Goal: Task Accomplishment & Management: Manage account settings

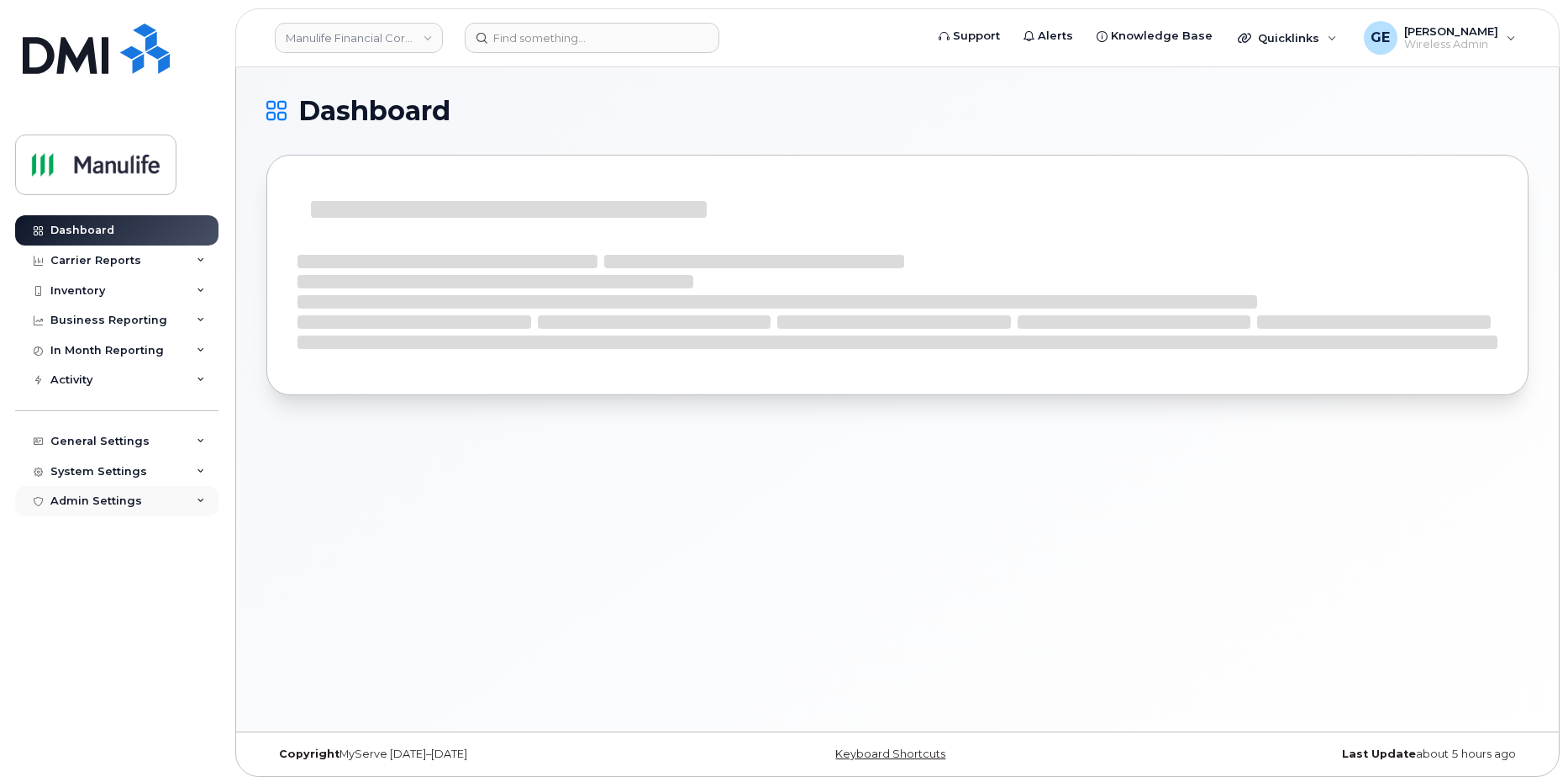
click at [92, 500] on div "Admin Settings" at bounding box center [96, 501] width 91 height 13
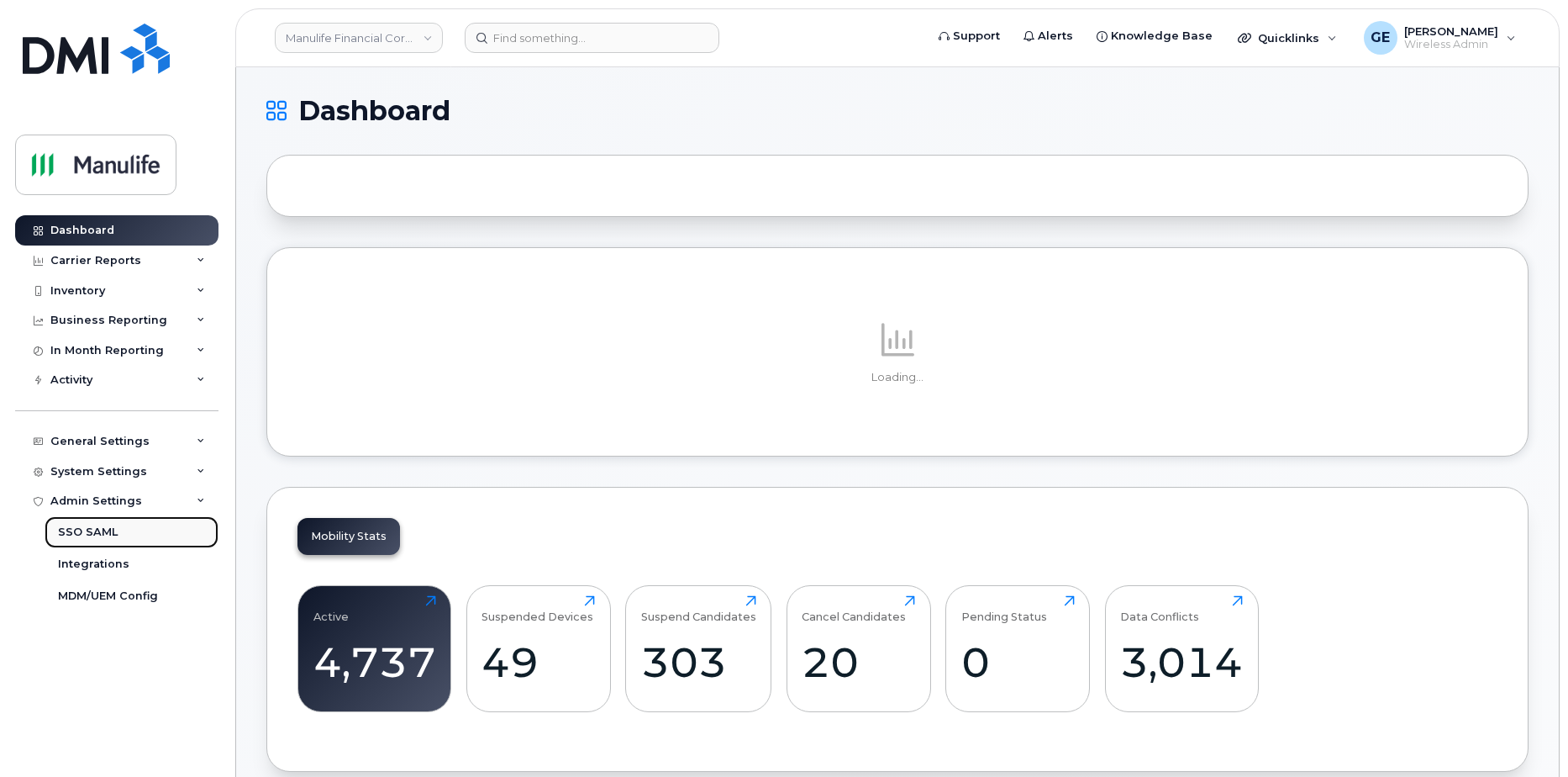
click at [103, 537] on div "SSO SAML" at bounding box center [88, 532] width 59 height 15
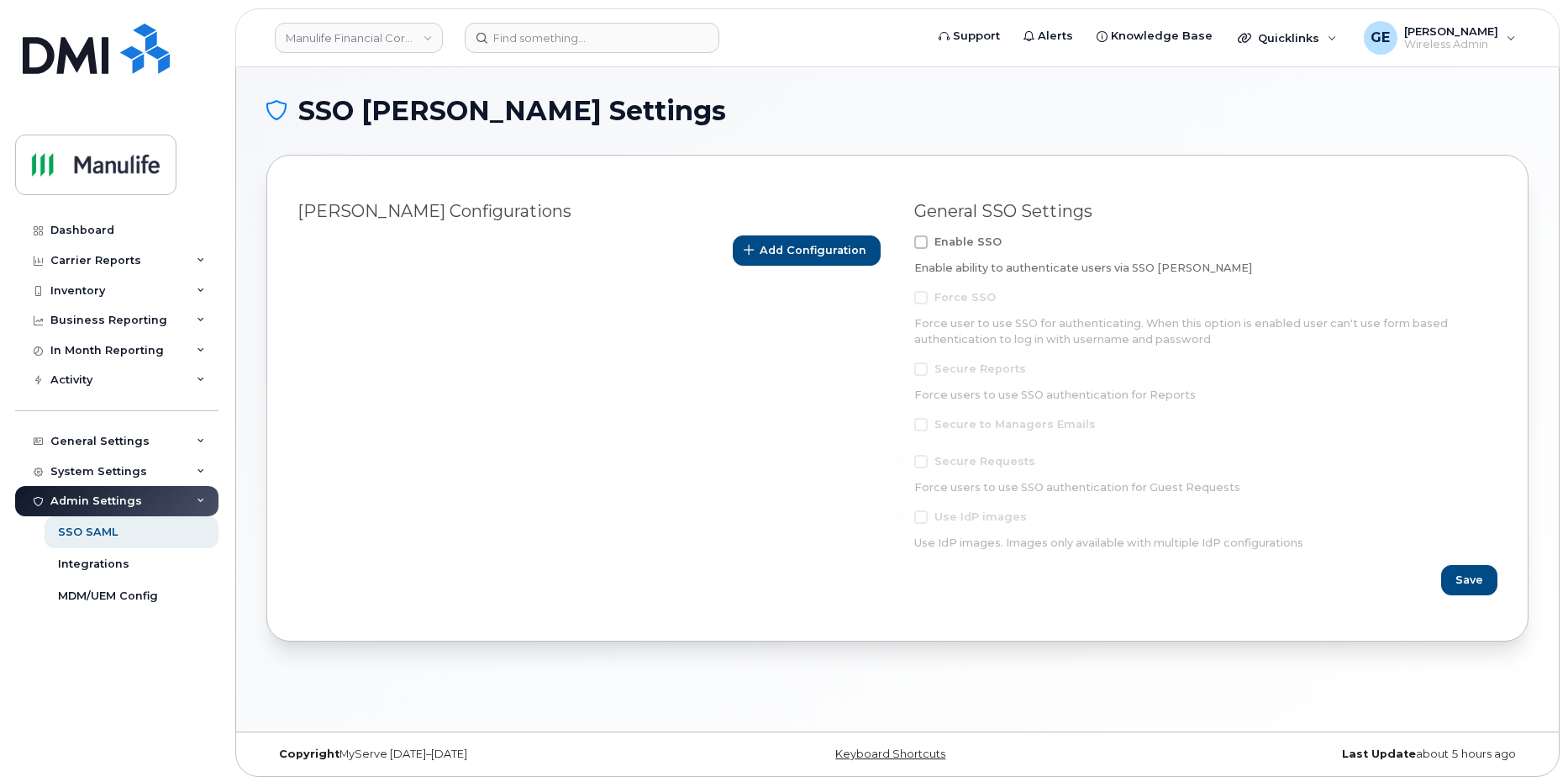
click at [919, 243] on span at bounding box center [921, 242] width 13 height 13
click at [902, 243] on input "Enable SSO" at bounding box center [898, 239] width 8 height 8
click at [921, 237] on span at bounding box center [921, 242] width 13 height 13
click at [902, 237] on input "Enable SSO" at bounding box center [898, 239] width 8 height 8
click at [918, 244] on span at bounding box center [921, 242] width 13 height 13
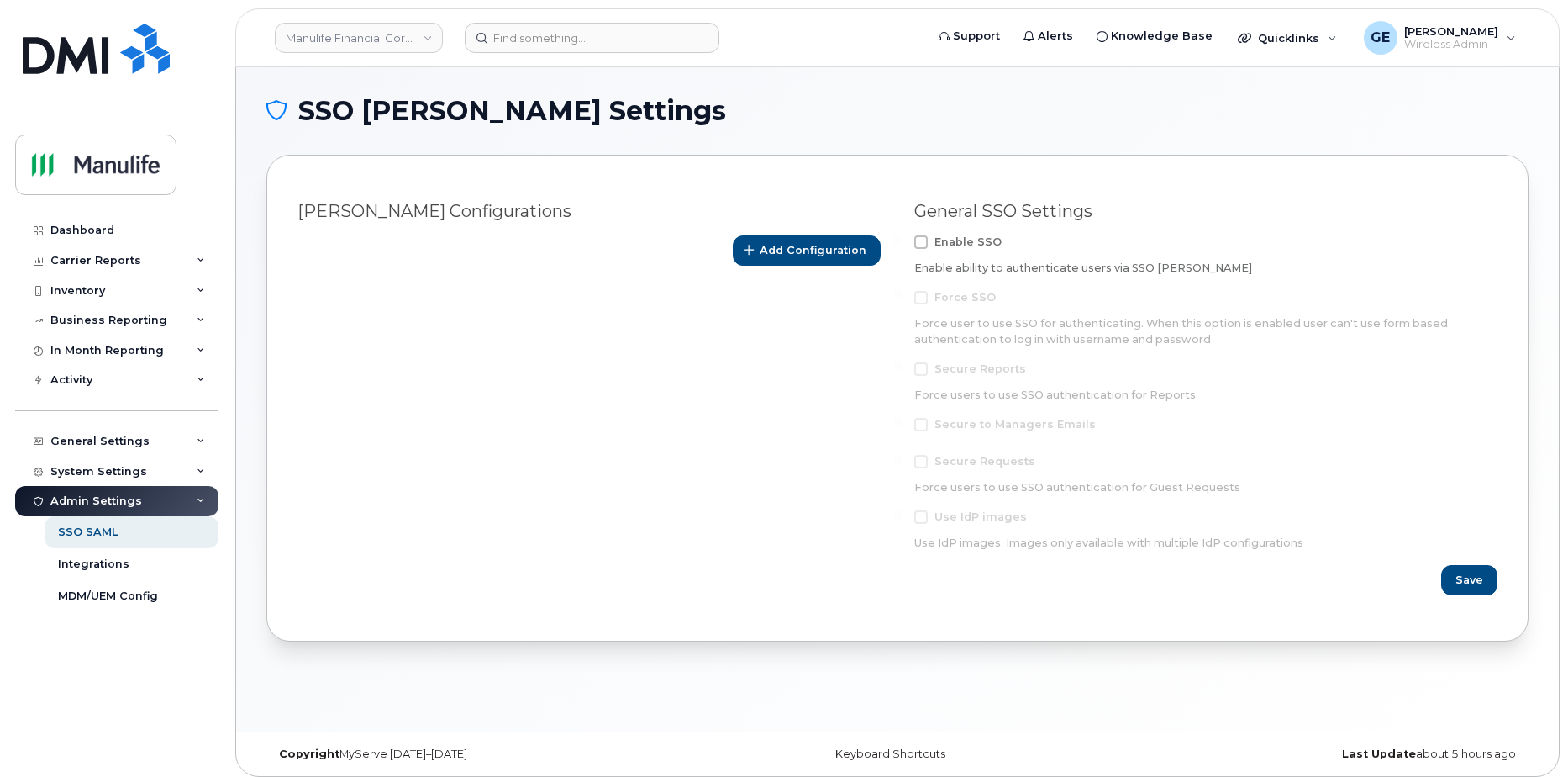
click at [902, 244] on input "Enable SSO" at bounding box center [898, 239] width 8 height 8
checkbox input "true"
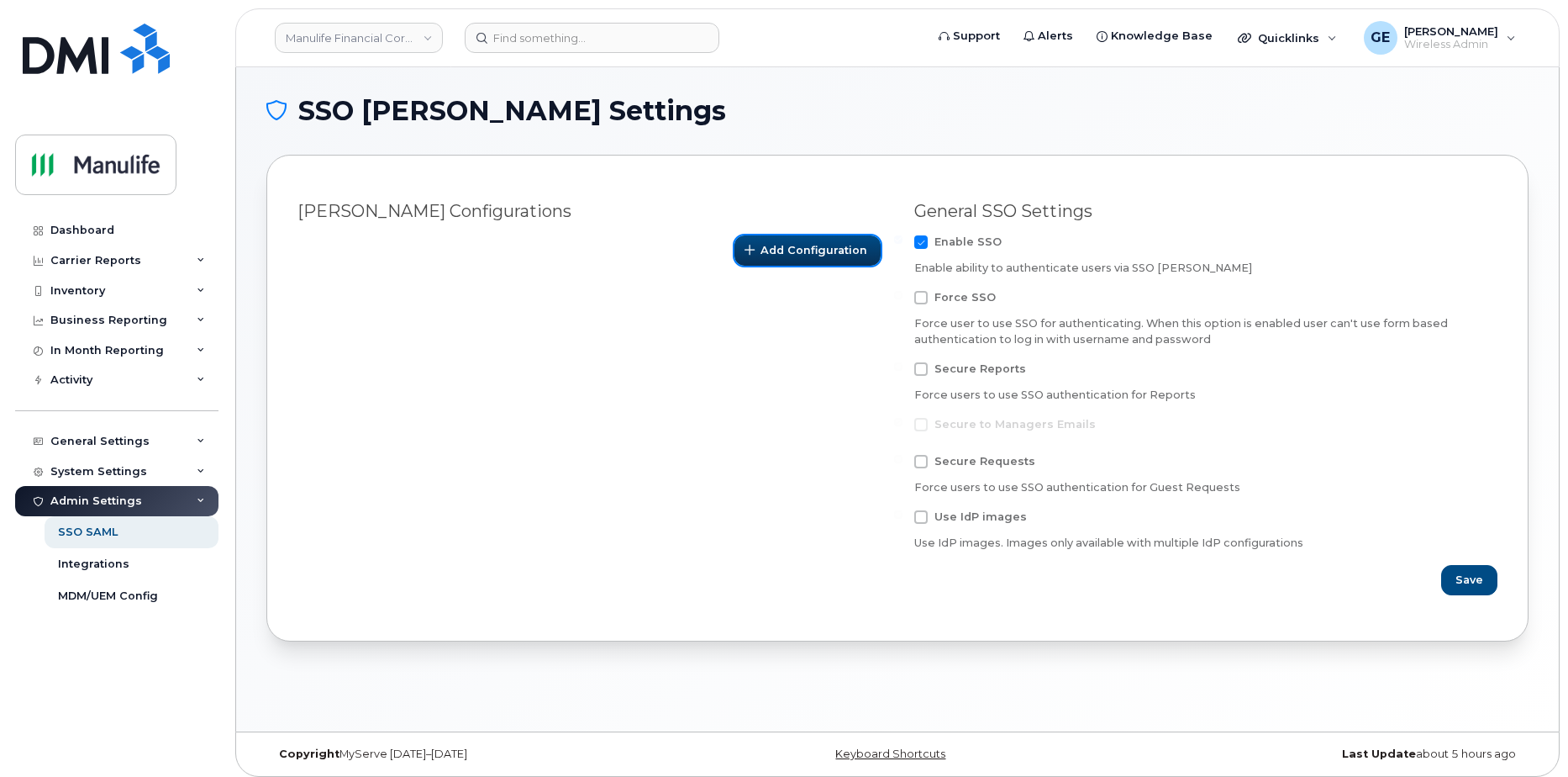
click at [838, 253] on span "Add Configuration" at bounding box center [814, 250] width 106 height 16
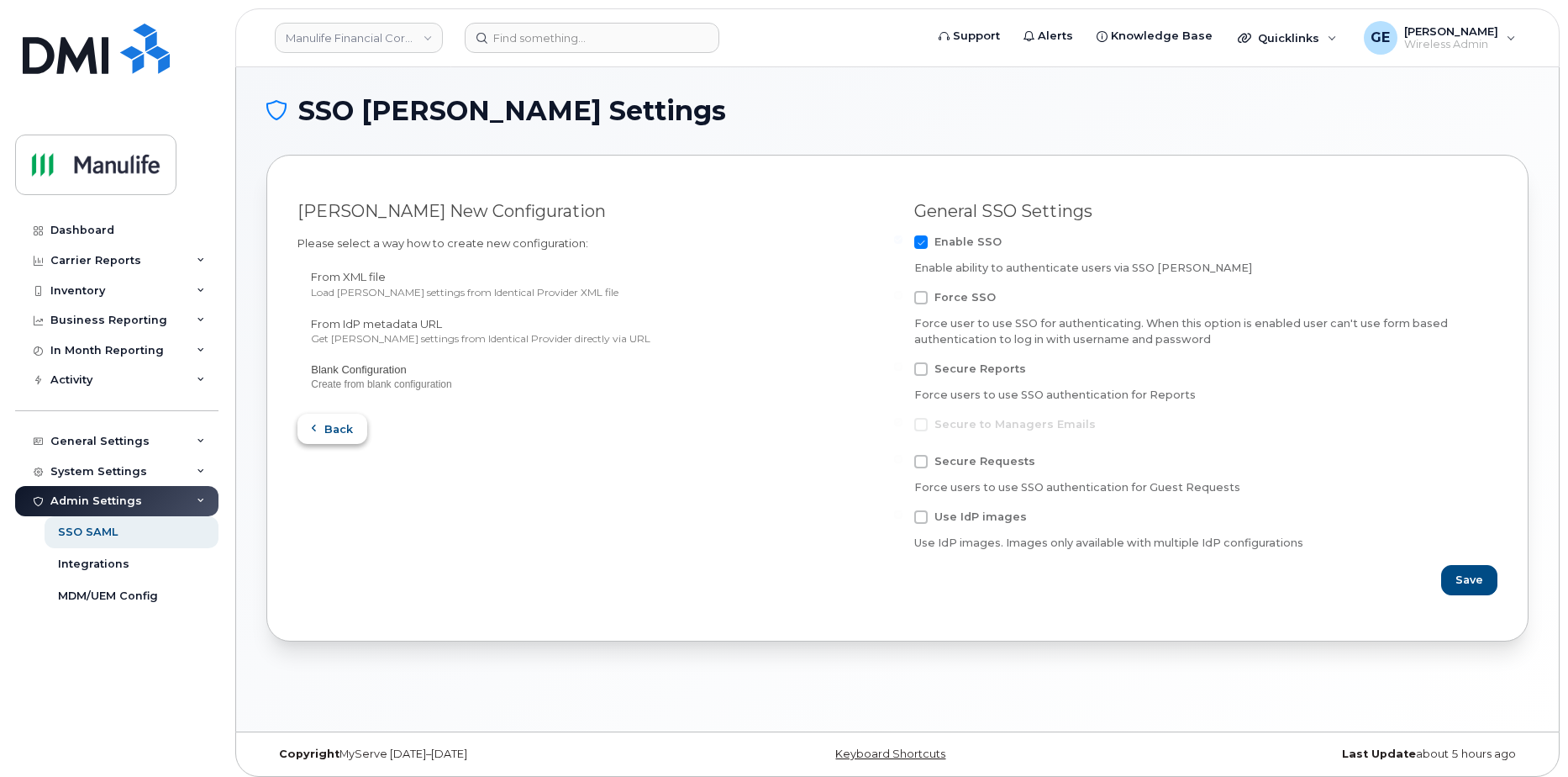
click at [335, 429] on span "Back" at bounding box center [338, 429] width 28 height 16
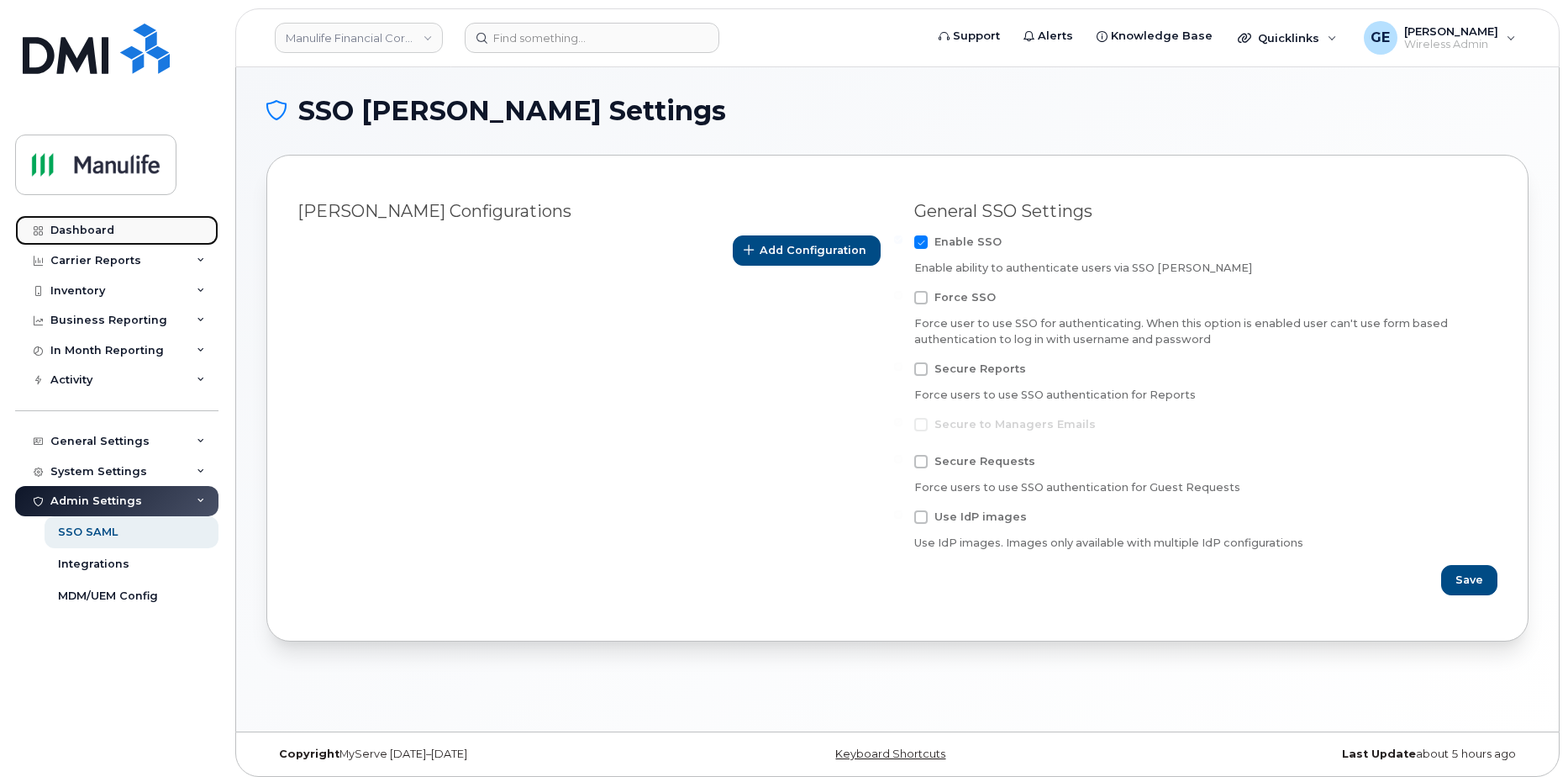
click at [97, 230] on div "Dashboard" at bounding box center [83, 230] width 64 height 13
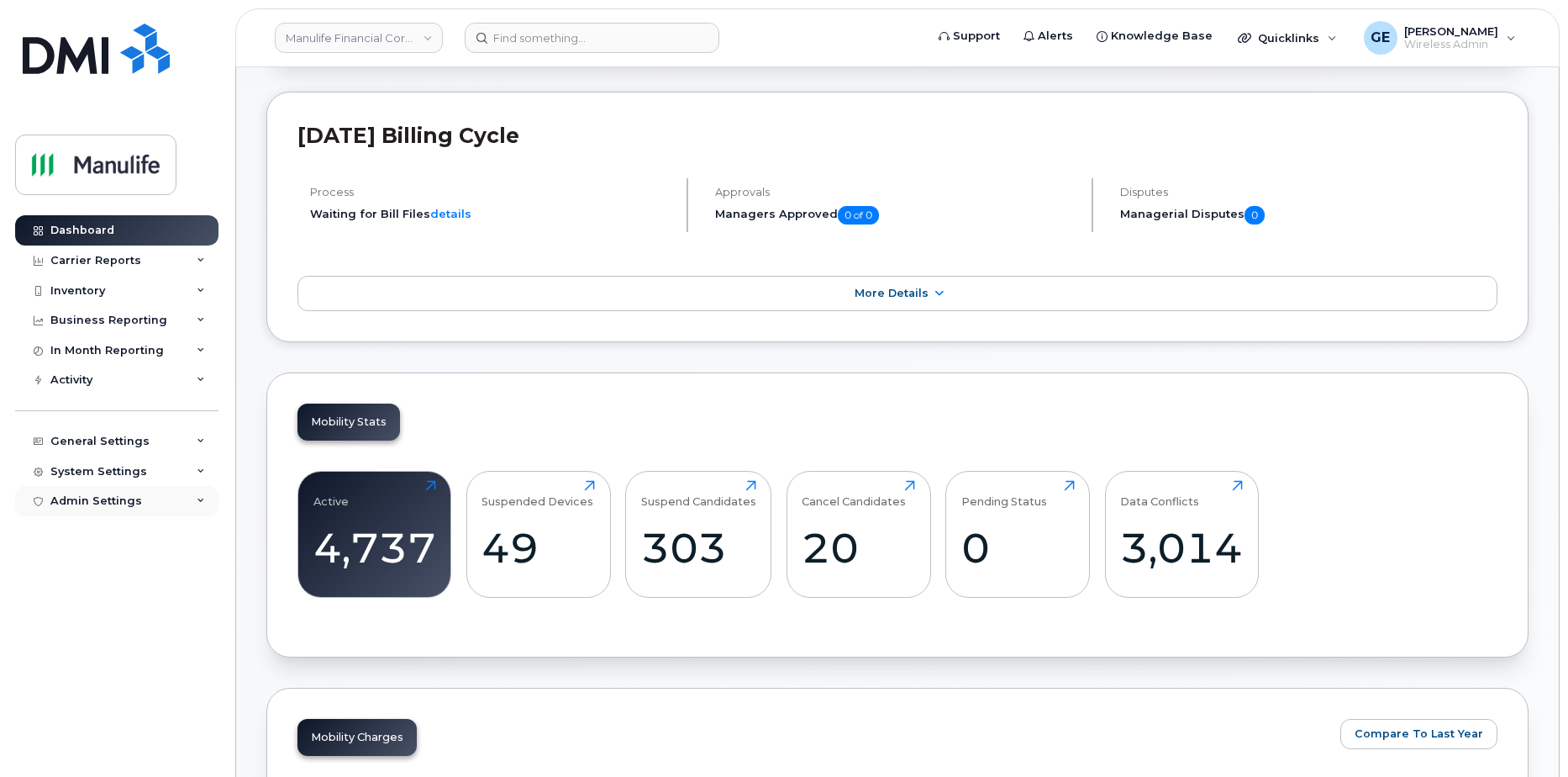
scroll to position [168, 0]
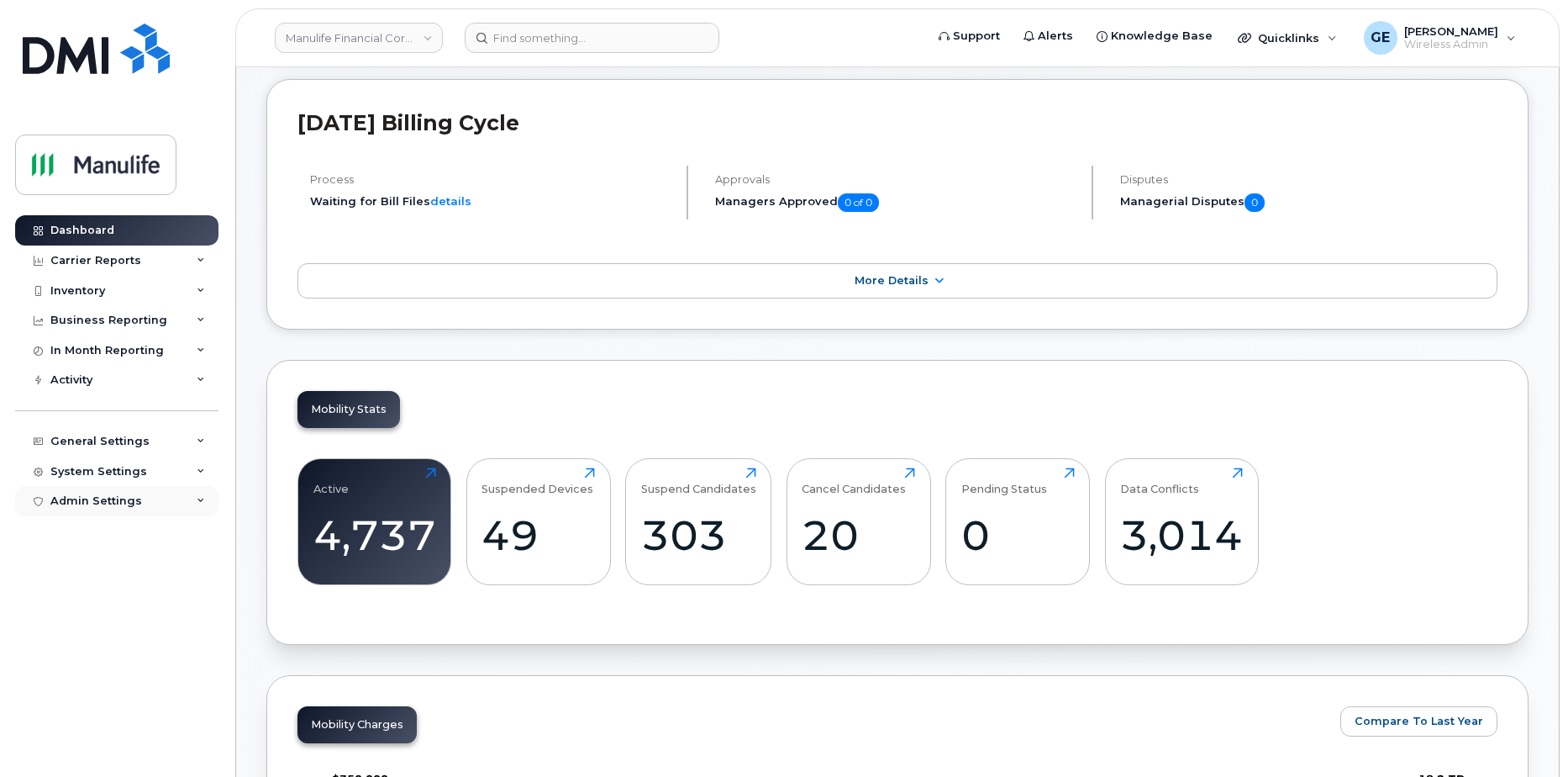
click at [108, 504] on div "Admin Settings" at bounding box center [96, 501] width 91 height 13
click at [103, 536] on div "SSO SAML" at bounding box center [88, 532] width 59 height 15
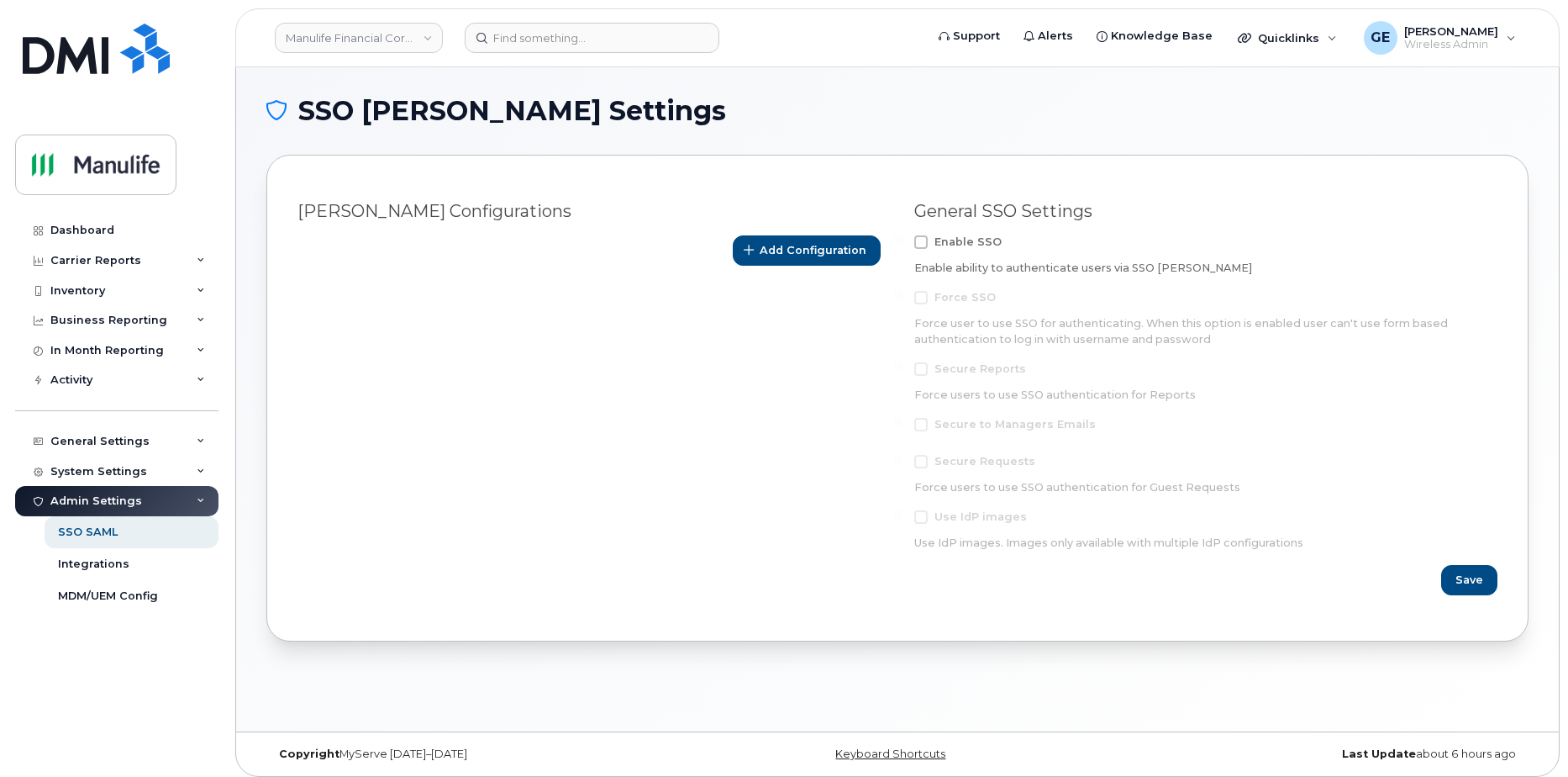
click at [918, 238] on span at bounding box center [921, 242] width 13 height 13
click at [902, 238] on input "Enable SSO" at bounding box center [898, 239] width 8 height 8
checkbox input "true"
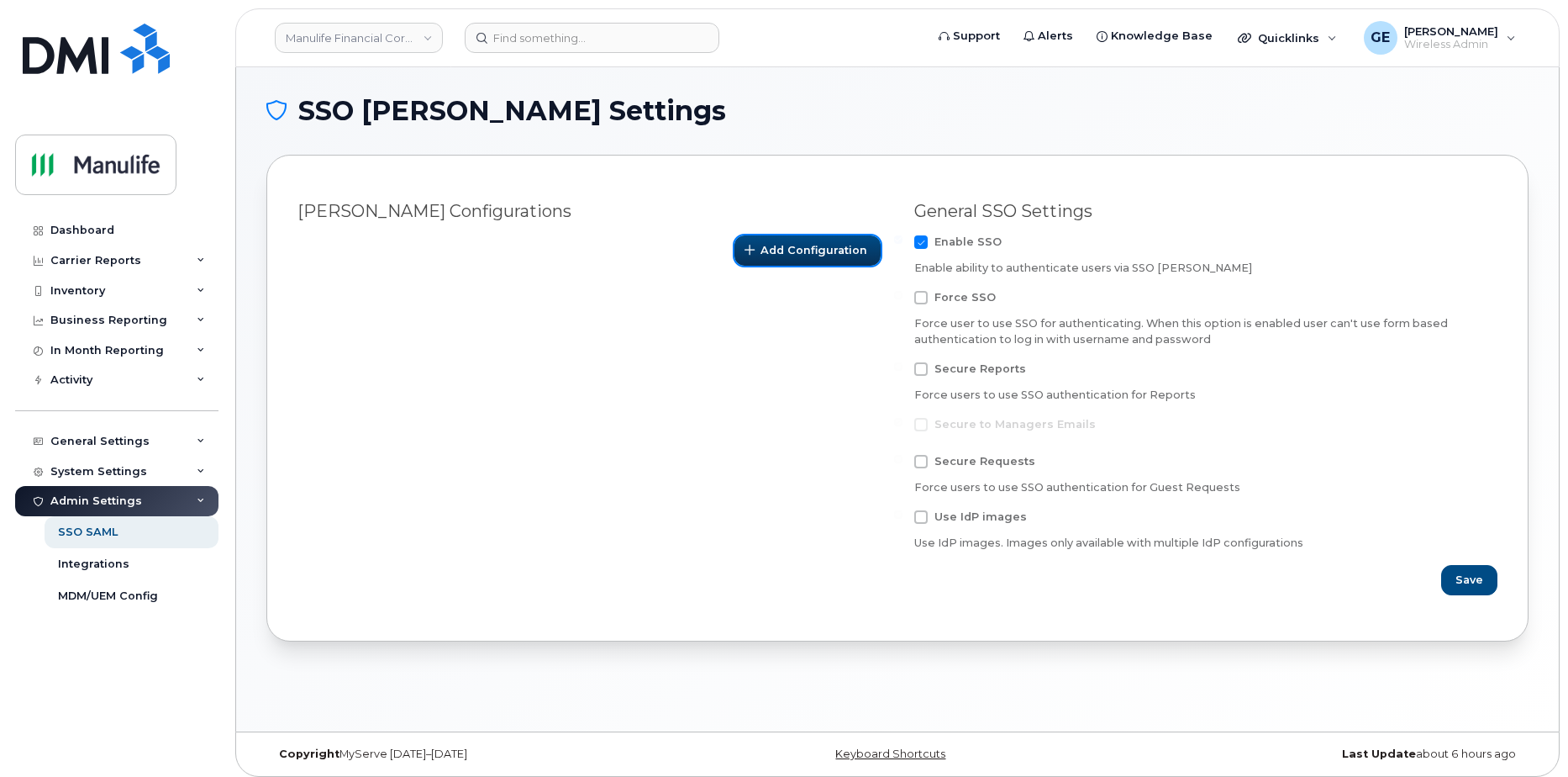
click at [805, 255] on span "Add Configuration" at bounding box center [814, 250] width 106 height 16
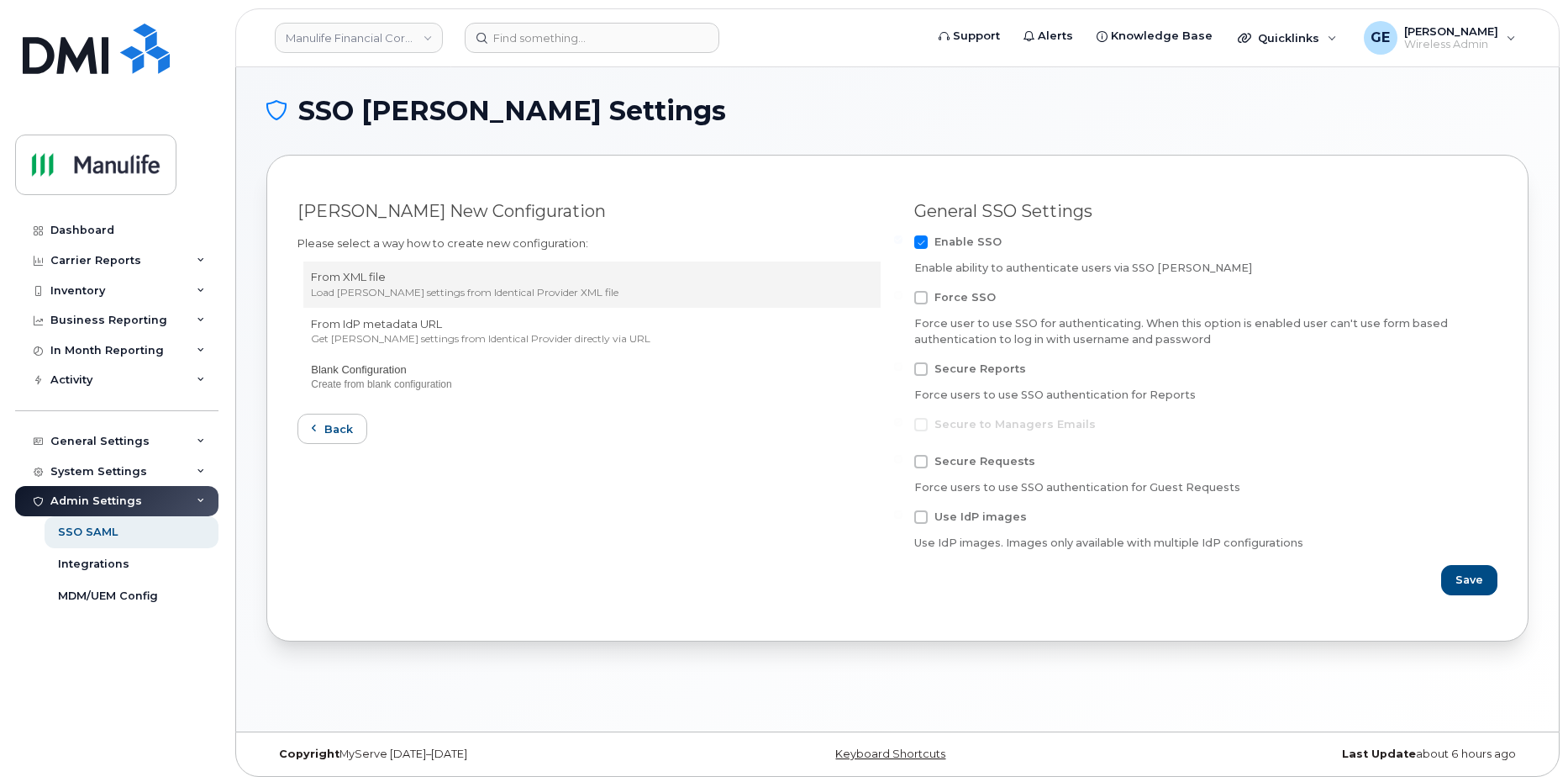
click at [459, 285] on div "Load SAML settings from Identical Provider XML file" at bounding box center [591, 292] width 561 height 14
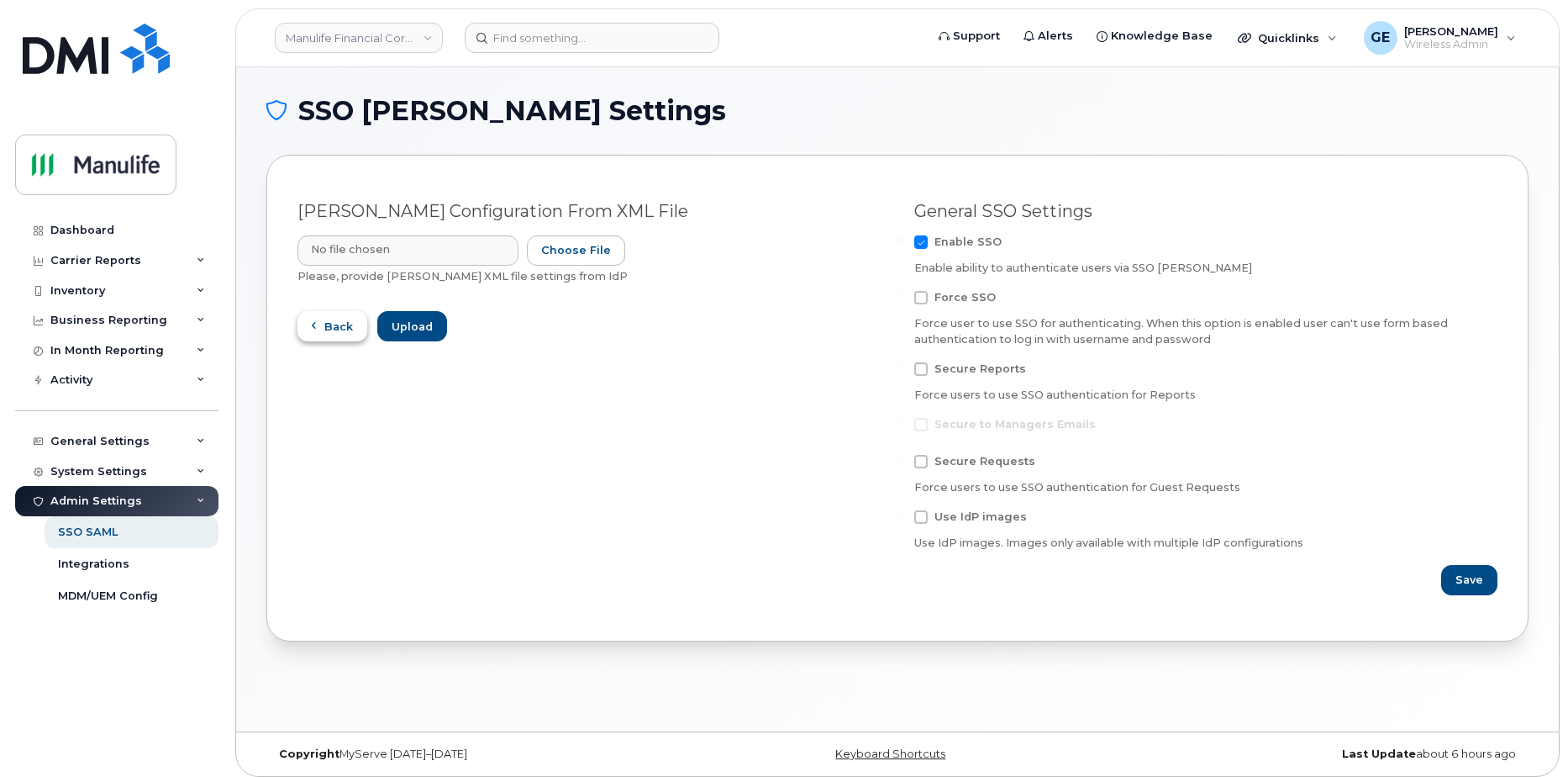
click at [338, 315] on button "Back" at bounding box center [332, 326] width 70 height 30
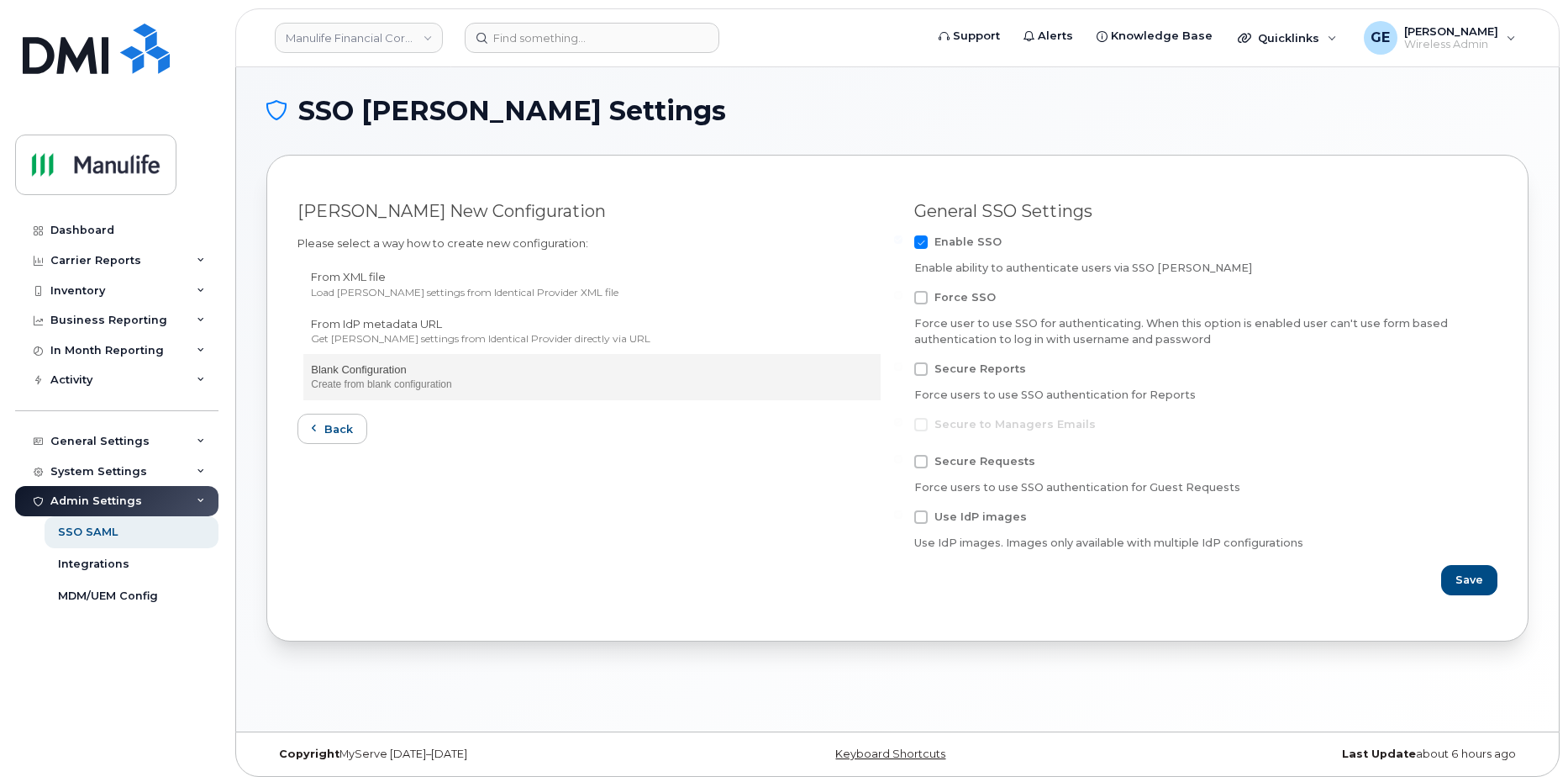
click at [369, 371] on p "Blank Configuration" at bounding box center [591, 370] width 561 height 16
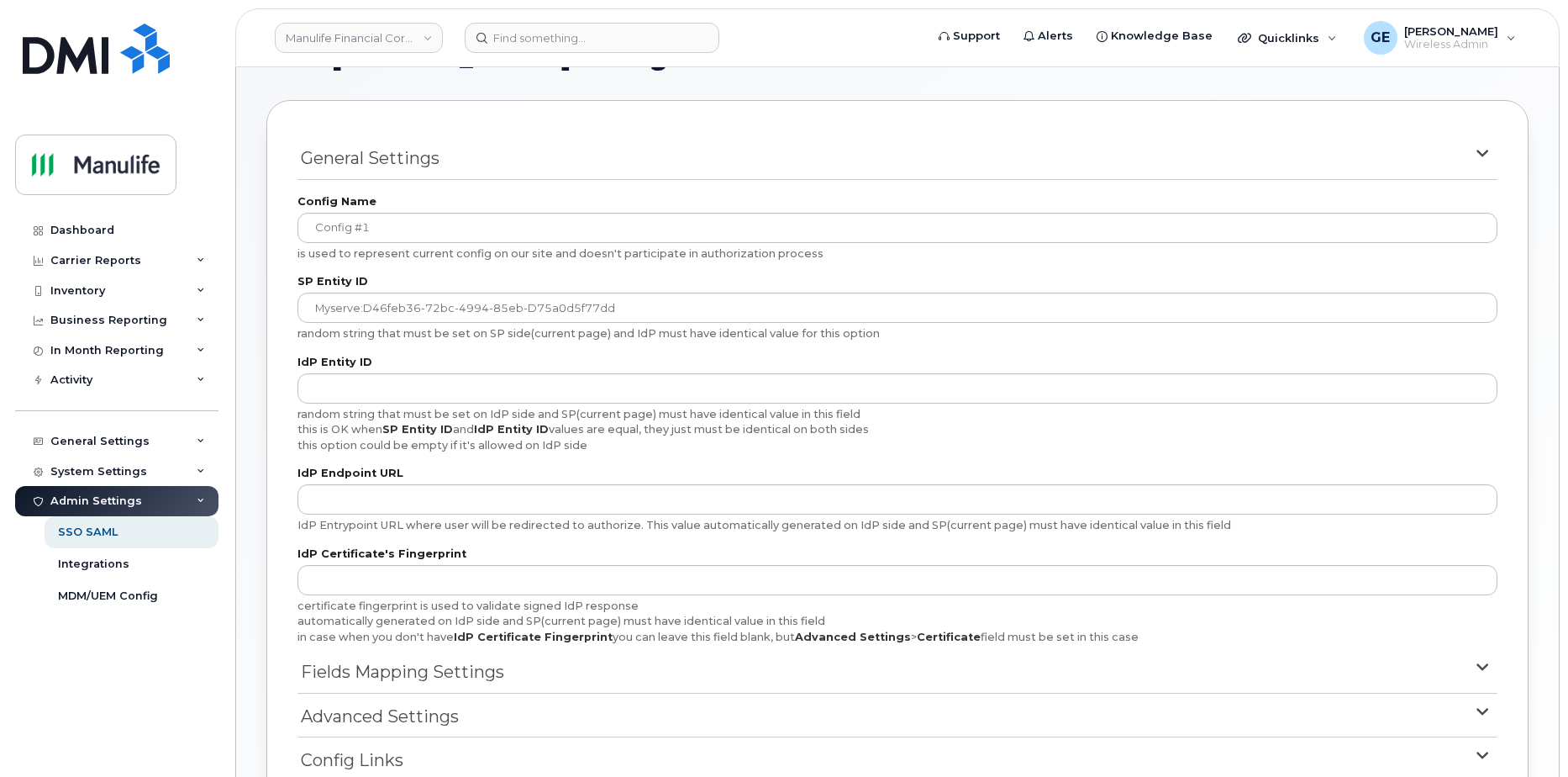
scroll to position [84, 0]
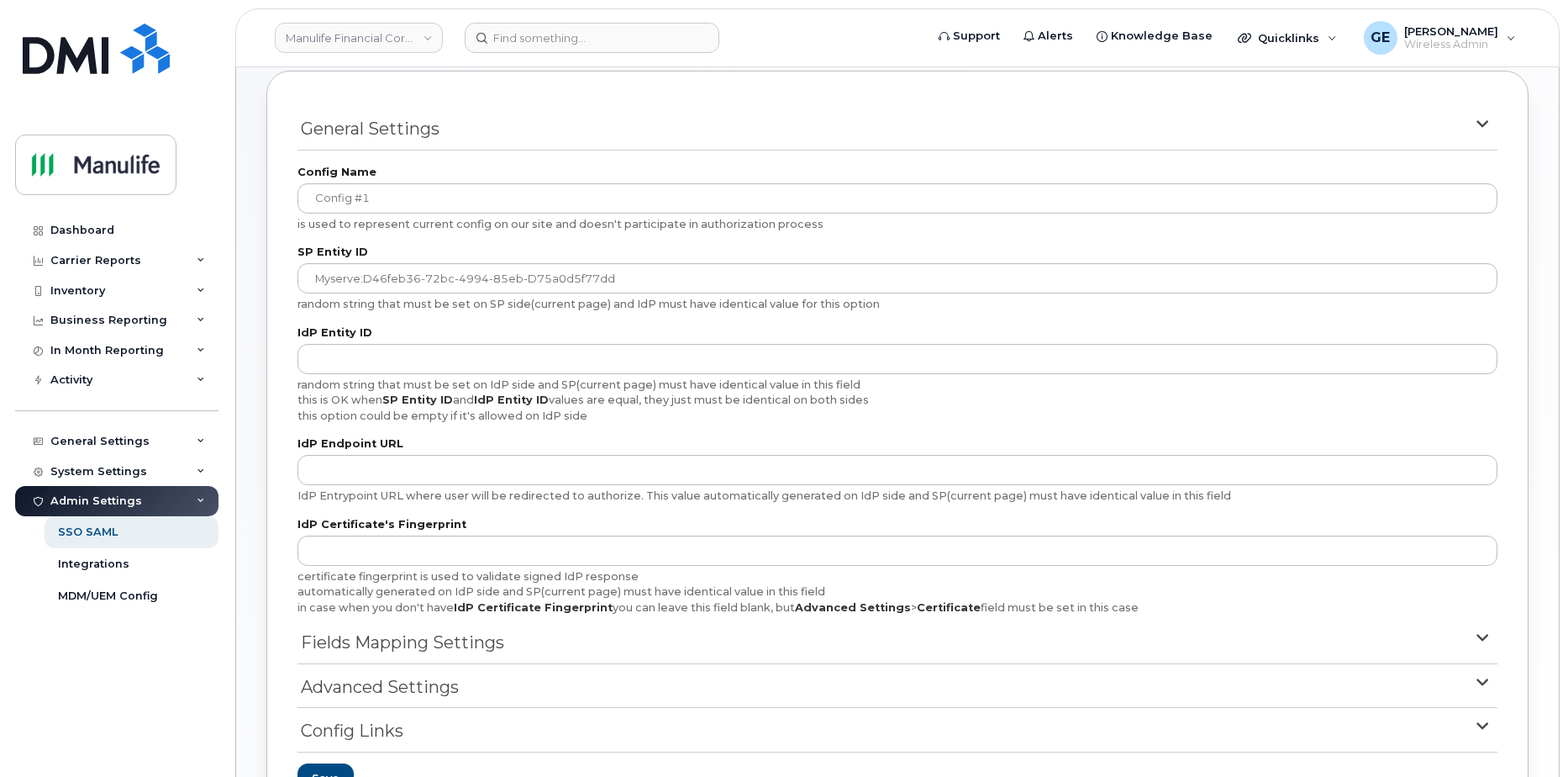
drag, startPoint x: 67, startPoint y: 0, endPoint x: 140, endPoint y: 666, distance: 670.0
click at [140, 666] on div "Dashboard Carrier Reports Monthly Billing Data Daily Data Pooling Data Behavior…" at bounding box center [119, 482] width 207 height 536
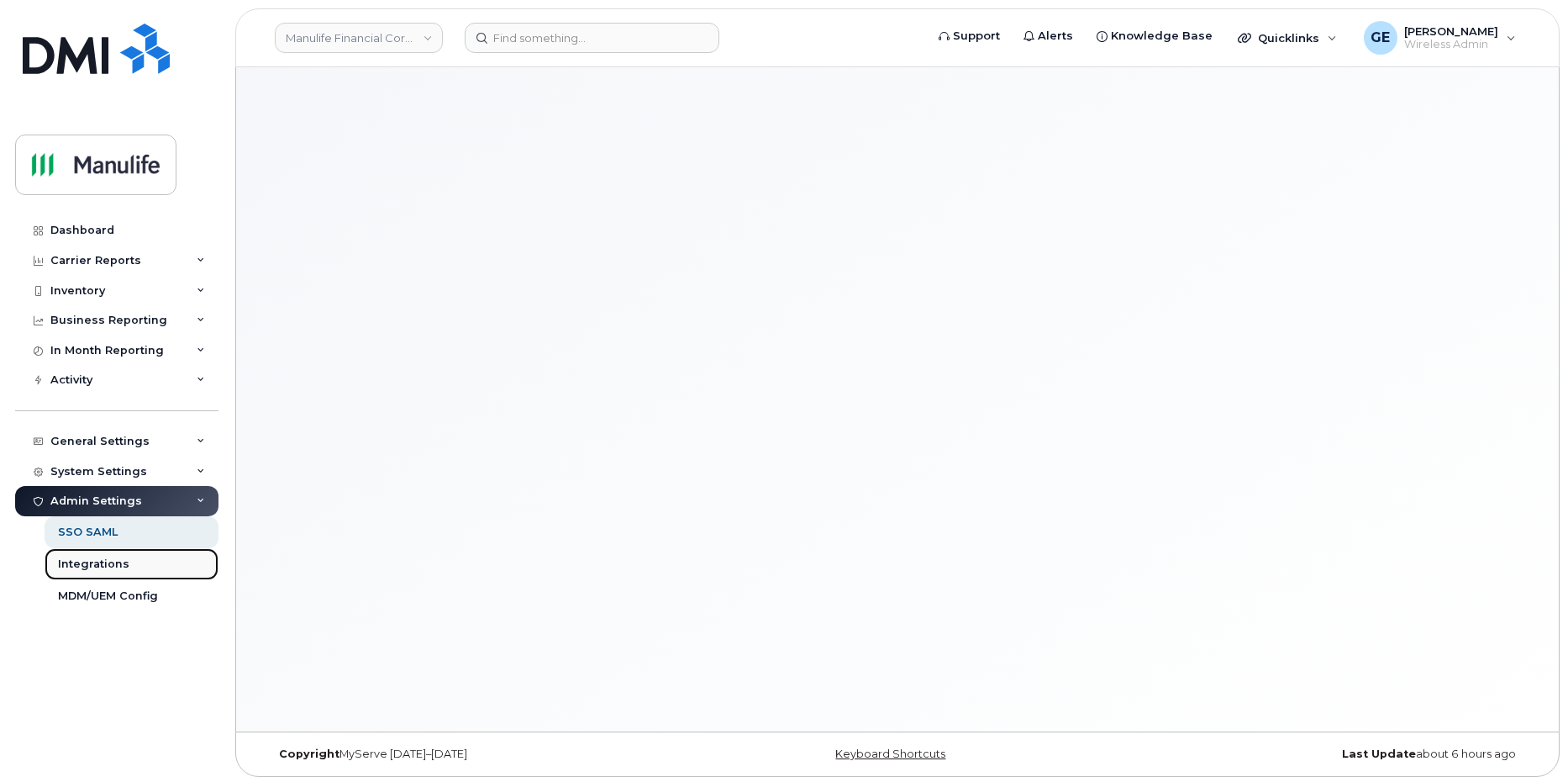
click at [110, 564] on div "Integrations" at bounding box center [94, 564] width 72 height 15
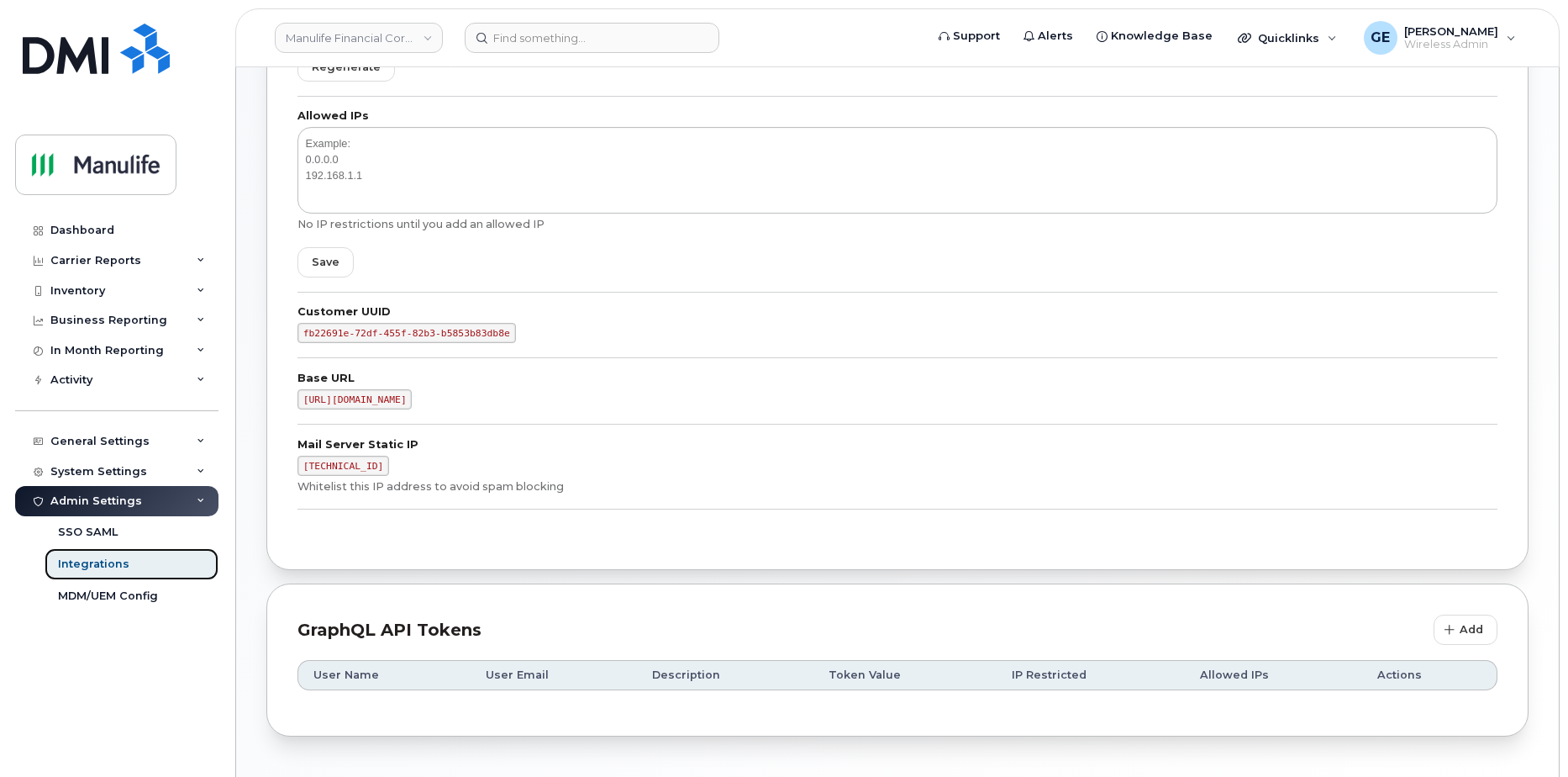
scroll to position [260, 0]
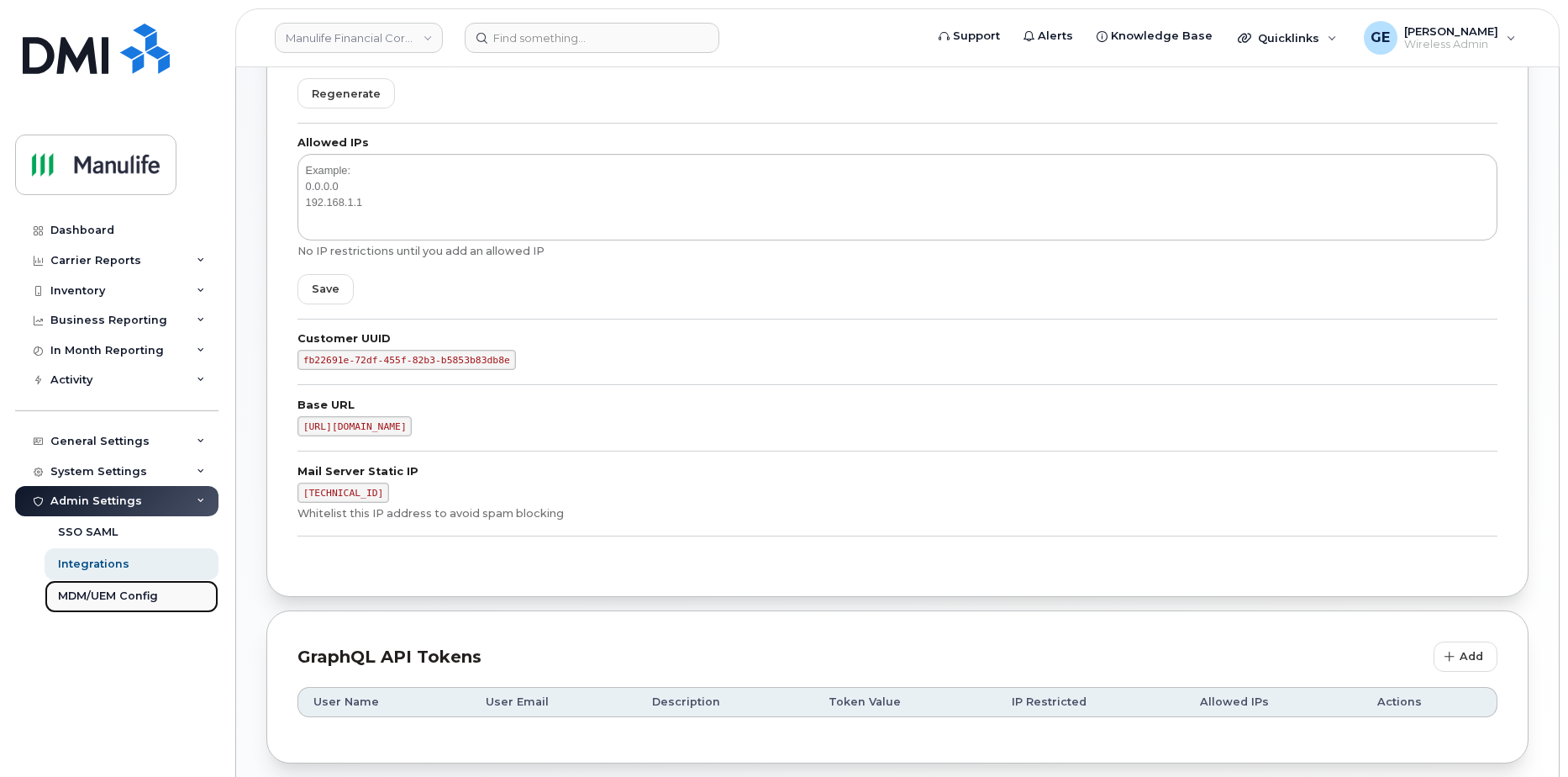
click at [133, 597] on div "MDM/UEM Config" at bounding box center [108, 596] width 100 height 15
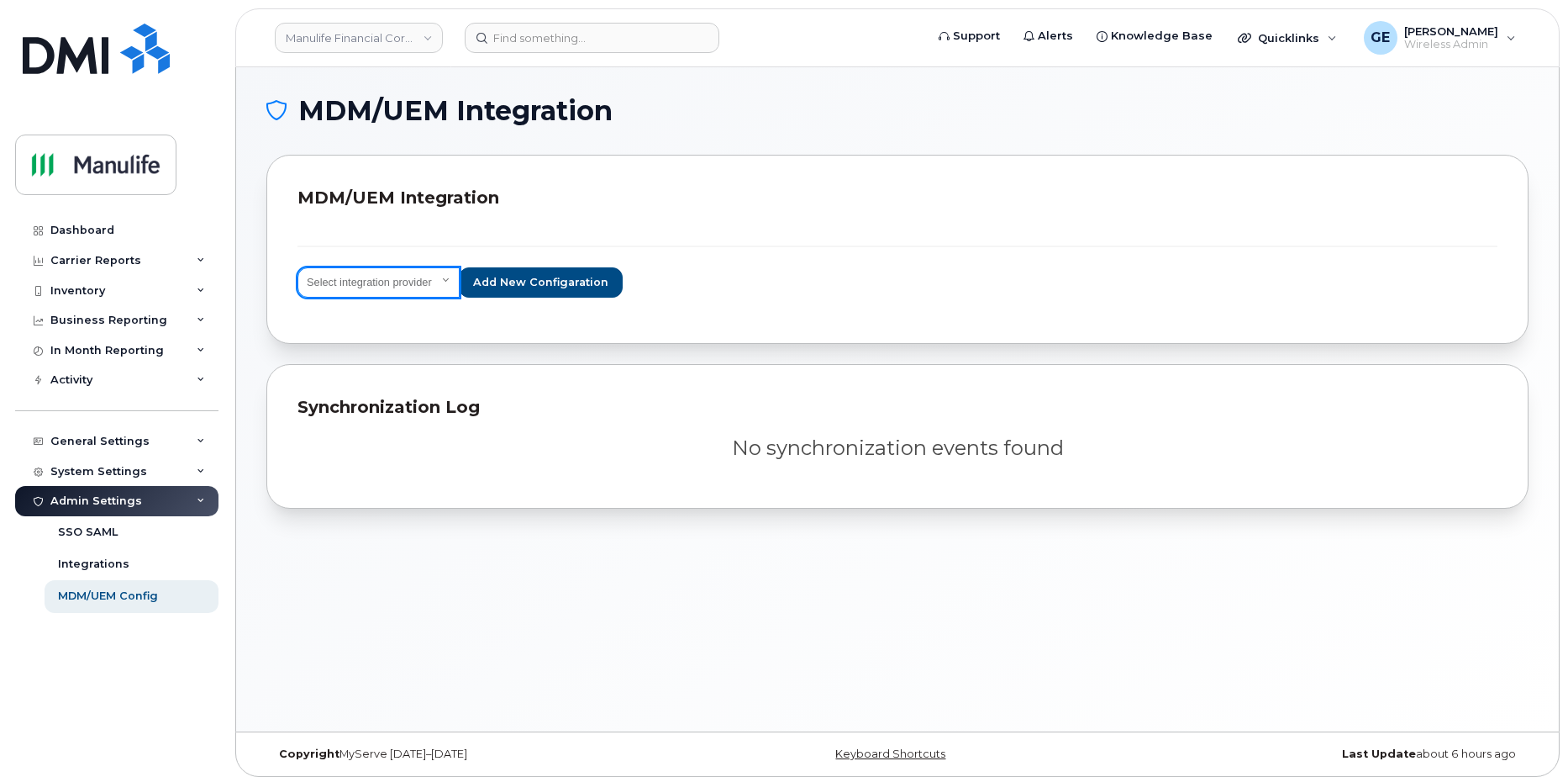
click at [444, 286] on select "Select integration provider IBM MaaS360 VMware AirWatch Microsoft Intune Mirado…" at bounding box center [379, 283] width 162 height 30
click at [784, 291] on div "Select integration provider IBM MaaS360 VMware AirWatch Microsoft Intune Mirado…" at bounding box center [897, 283] width 1200 height 30
click at [105, 567] on div "Integrations" at bounding box center [94, 564] width 72 height 15
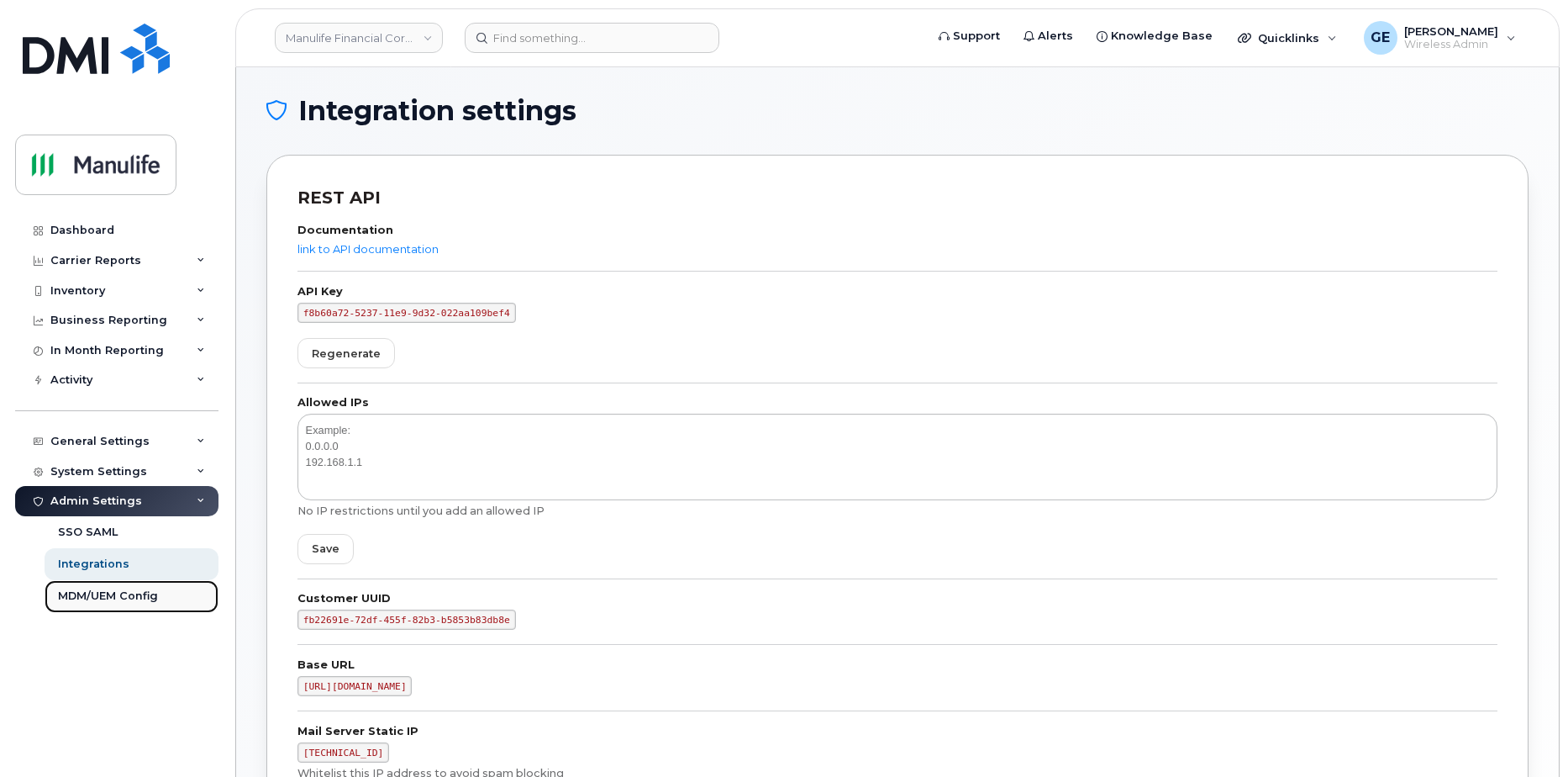
click at [140, 598] on div "MDM/UEM Config" at bounding box center [108, 596] width 100 height 15
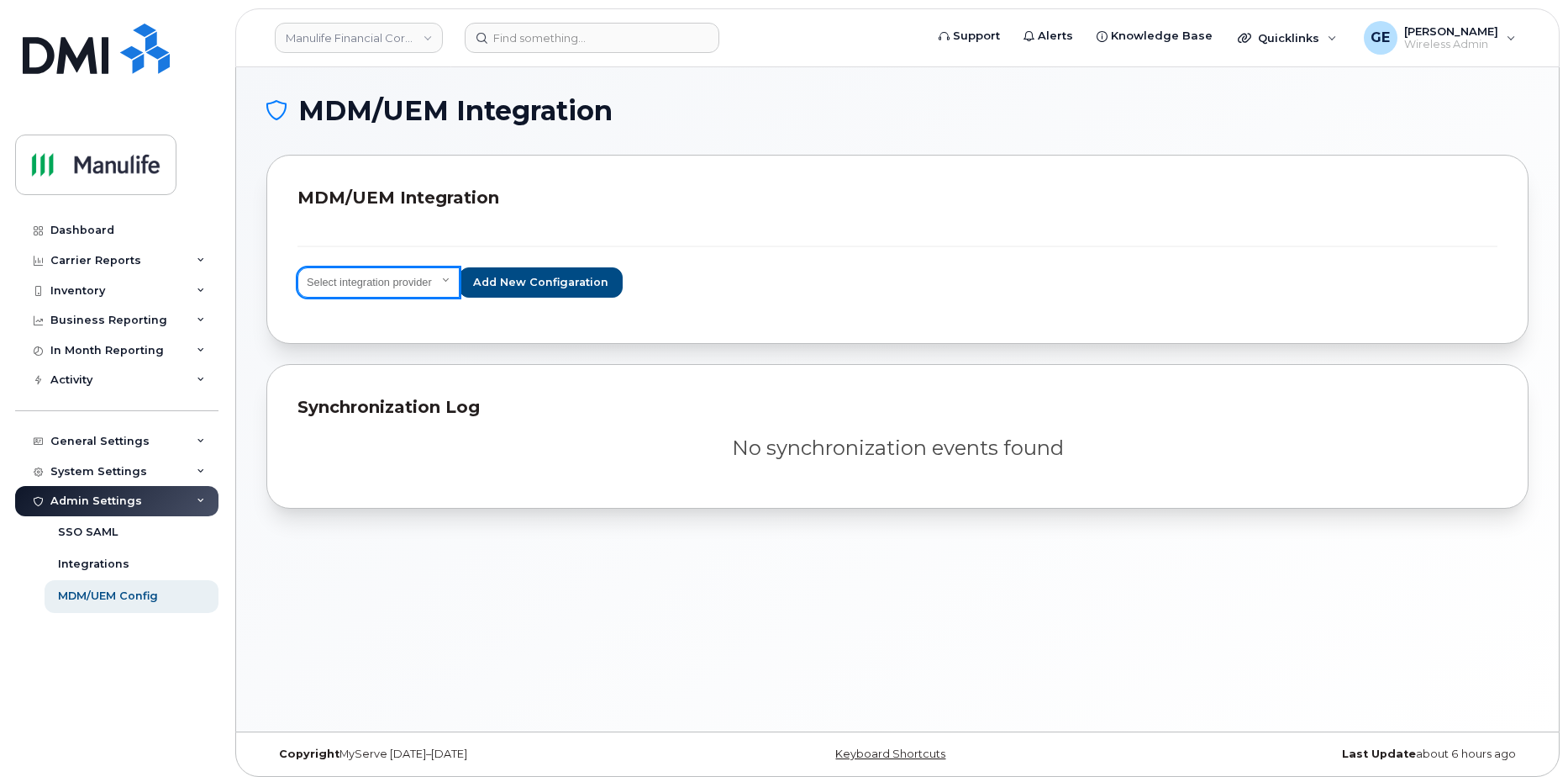
click at [451, 282] on select "Select integration provider IBM MaaS360 VMware AirWatch Microsoft Intune Mirado…" at bounding box center [379, 283] width 162 height 30
select select "ms_intune"
click at [298, 267] on select "Select integration provider IBM MaaS360 VMware AirWatch Microsoft Intune Mirado…" at bounding box center [379, 283] width 162 height 30
click at [578, 287] on span "Add new configaration" at bounding box center [541, 282] width 136 height 16
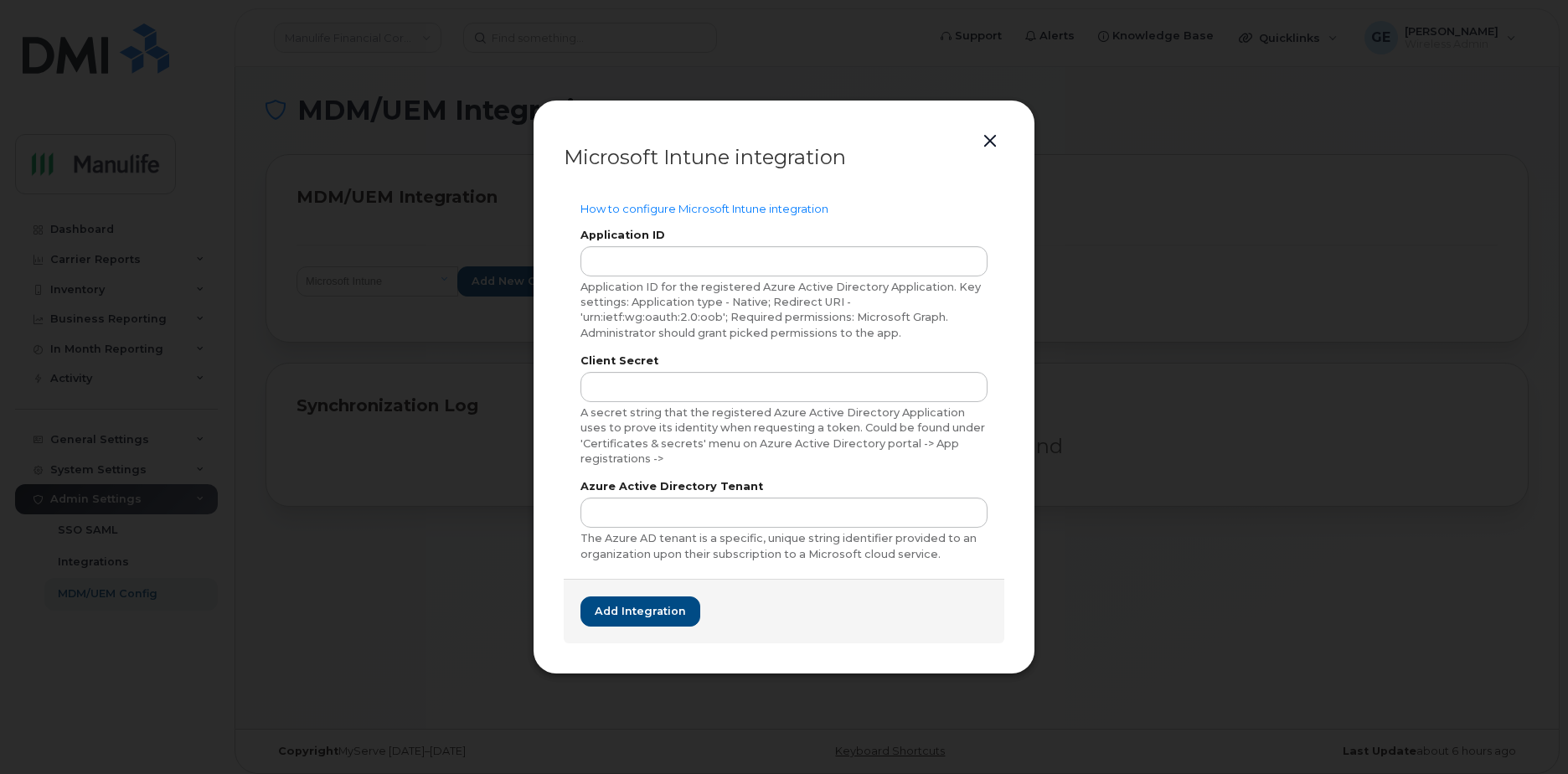
click at [984, 139] on button "button" at bounding box center [989, 141] width 25 height 23
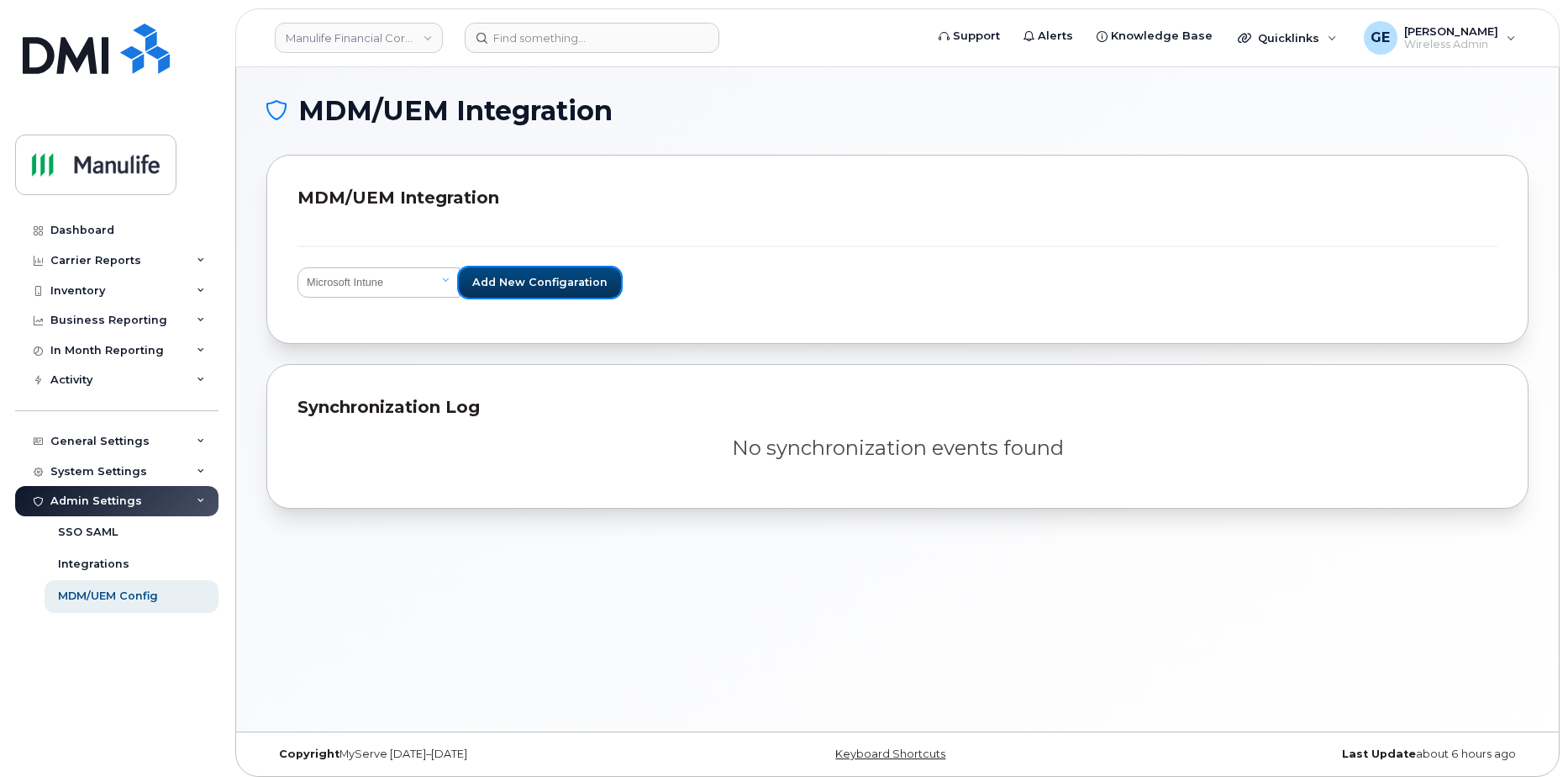
click at [490, 277] on span "Add new configaration" at bounding box center [541, 282] width 136 height 16
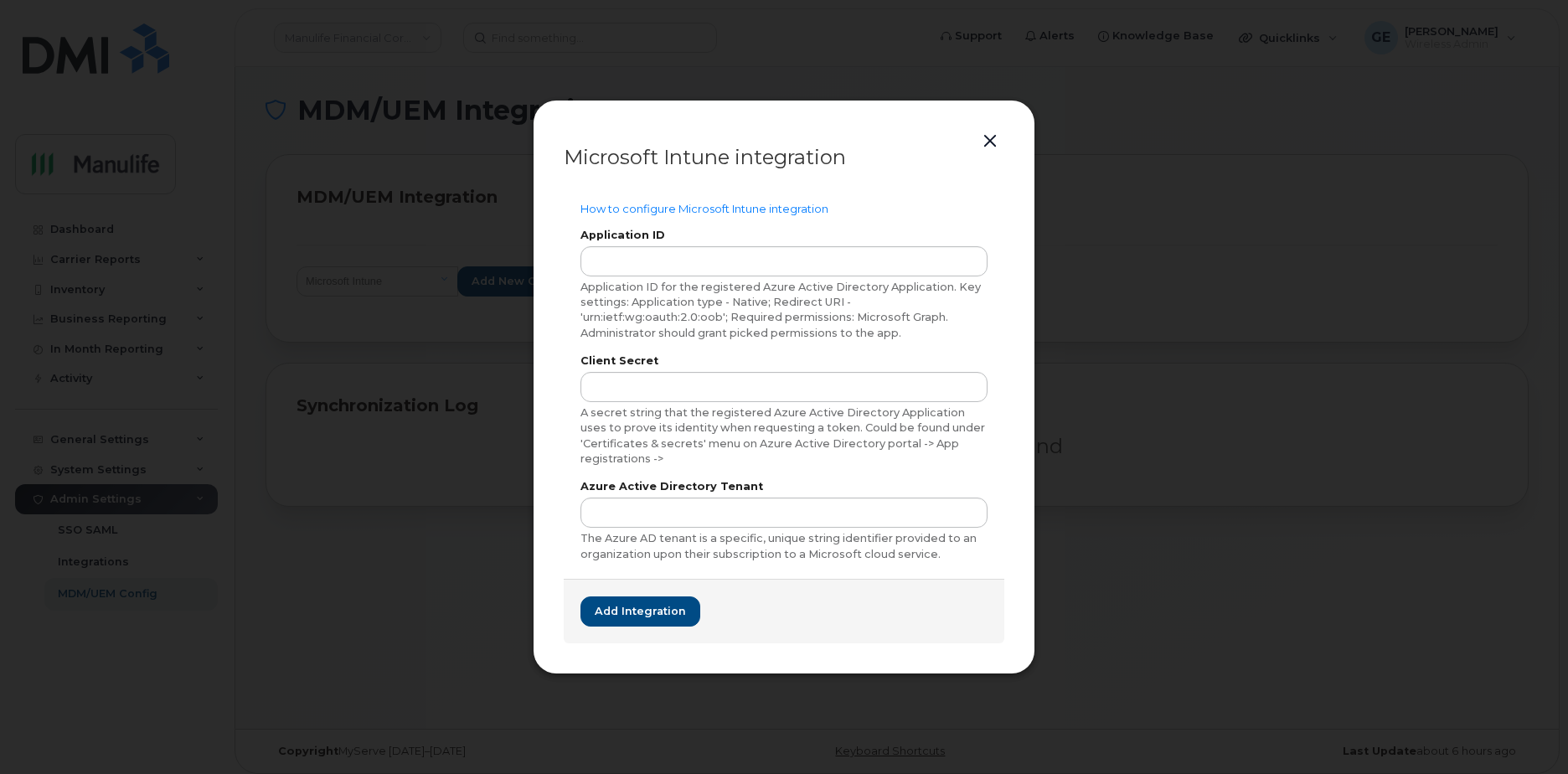
click at [993, 141] on button "button" at bounding box center [989, 141] width 25 height 23
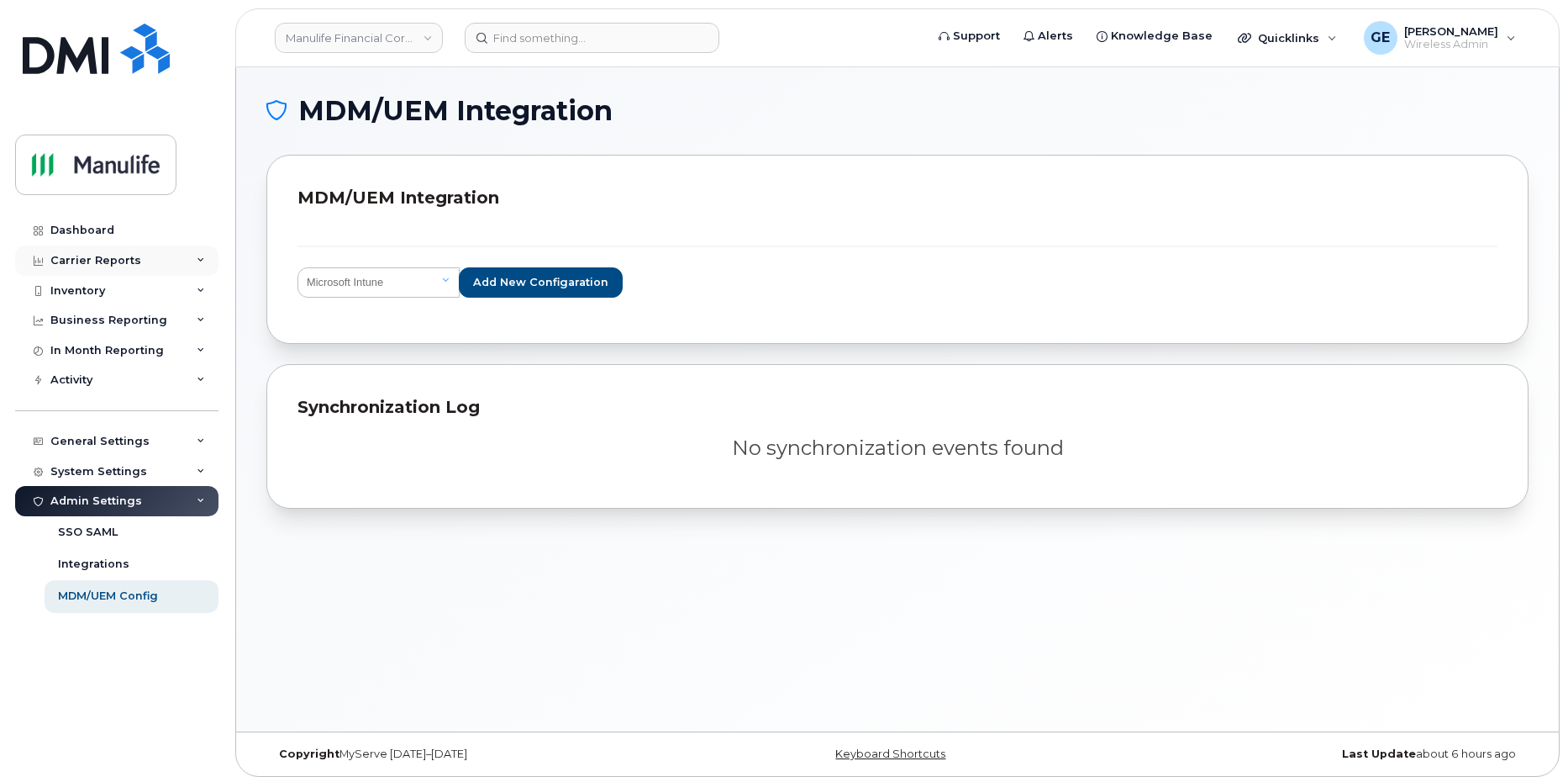
click at [189, 262] on div "Carrier Reports" at bounding box center [117, 261] width 203 height 30
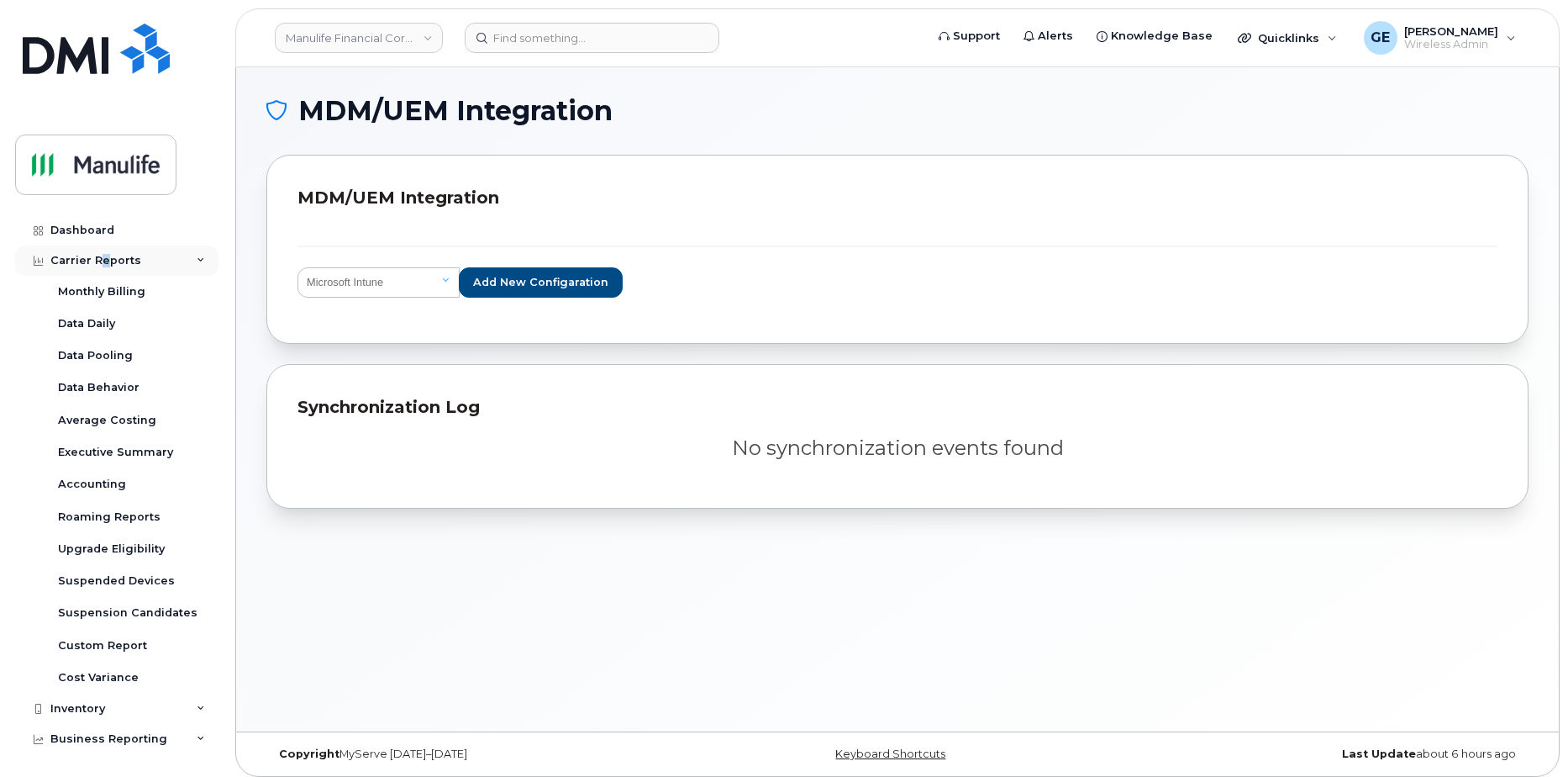
click at [99, 257] on div "Carrier Reports" at bounding box center [96, 261] width 90 height 13
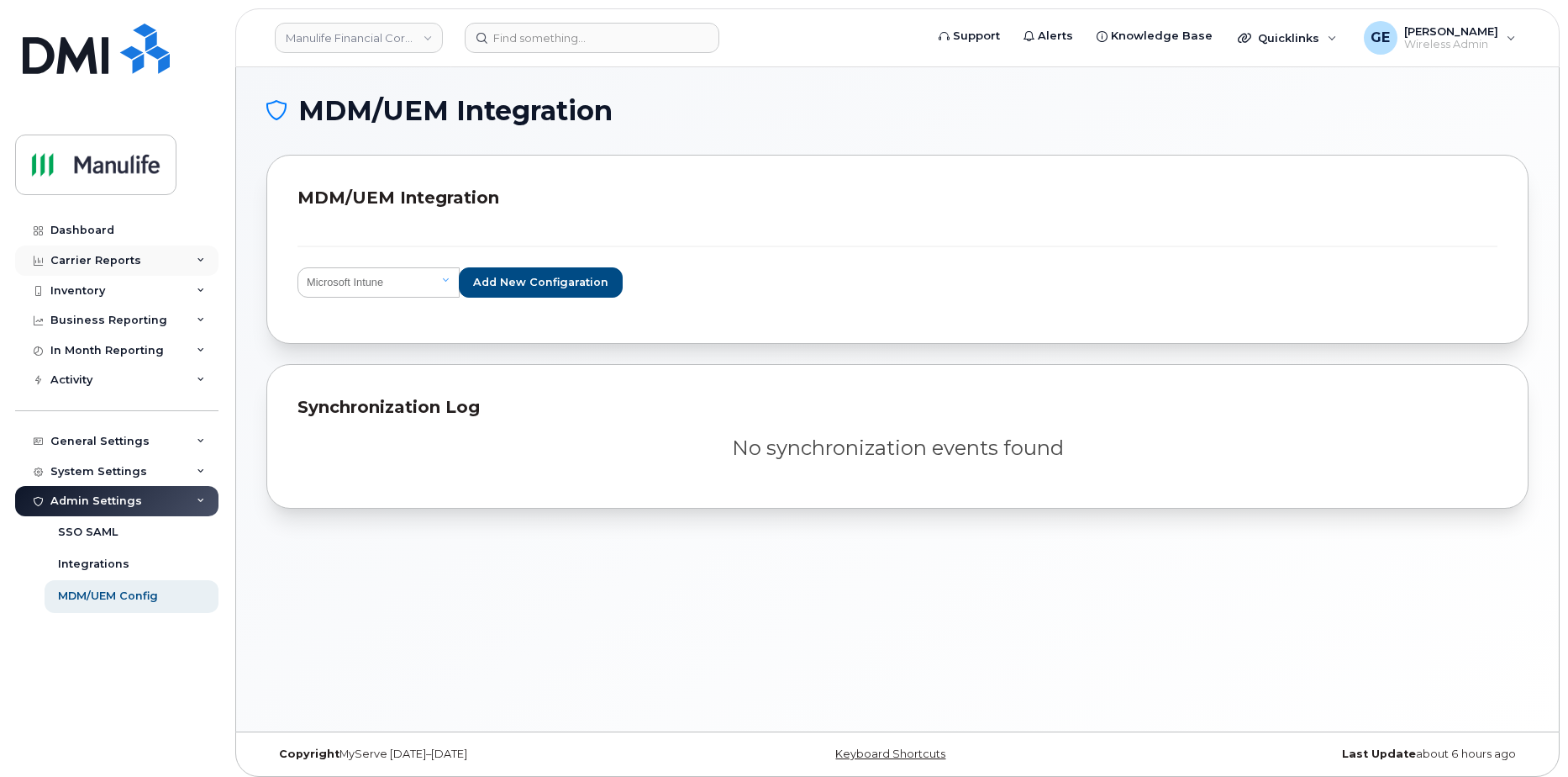
click at [94, 262] on div "Carrier Reports" at bounding box center [96, 261] width 90 height 13
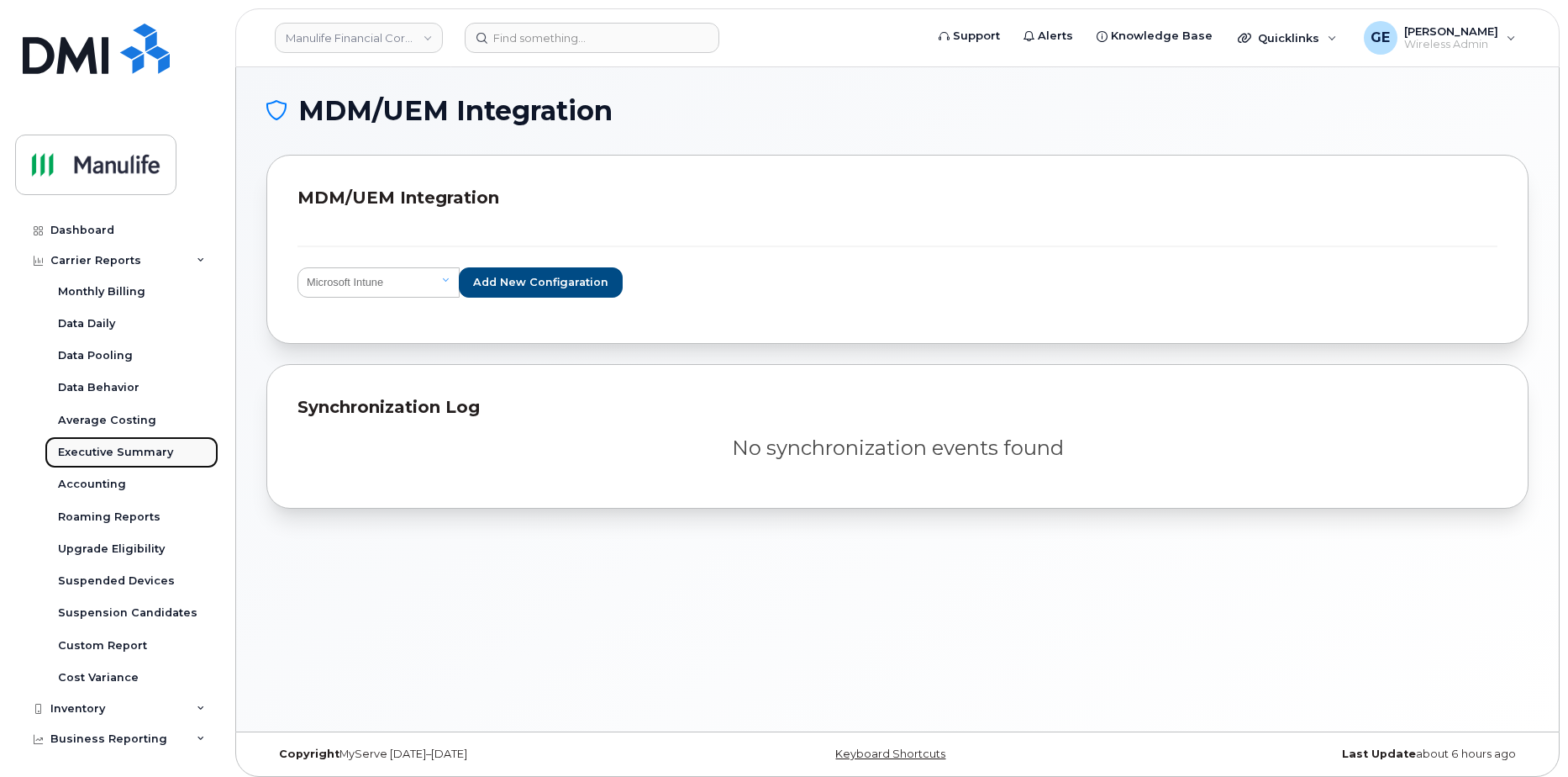
click at [149, 458] on div "Executive Summary" at bounding box center [116, 452] width 115 height 15
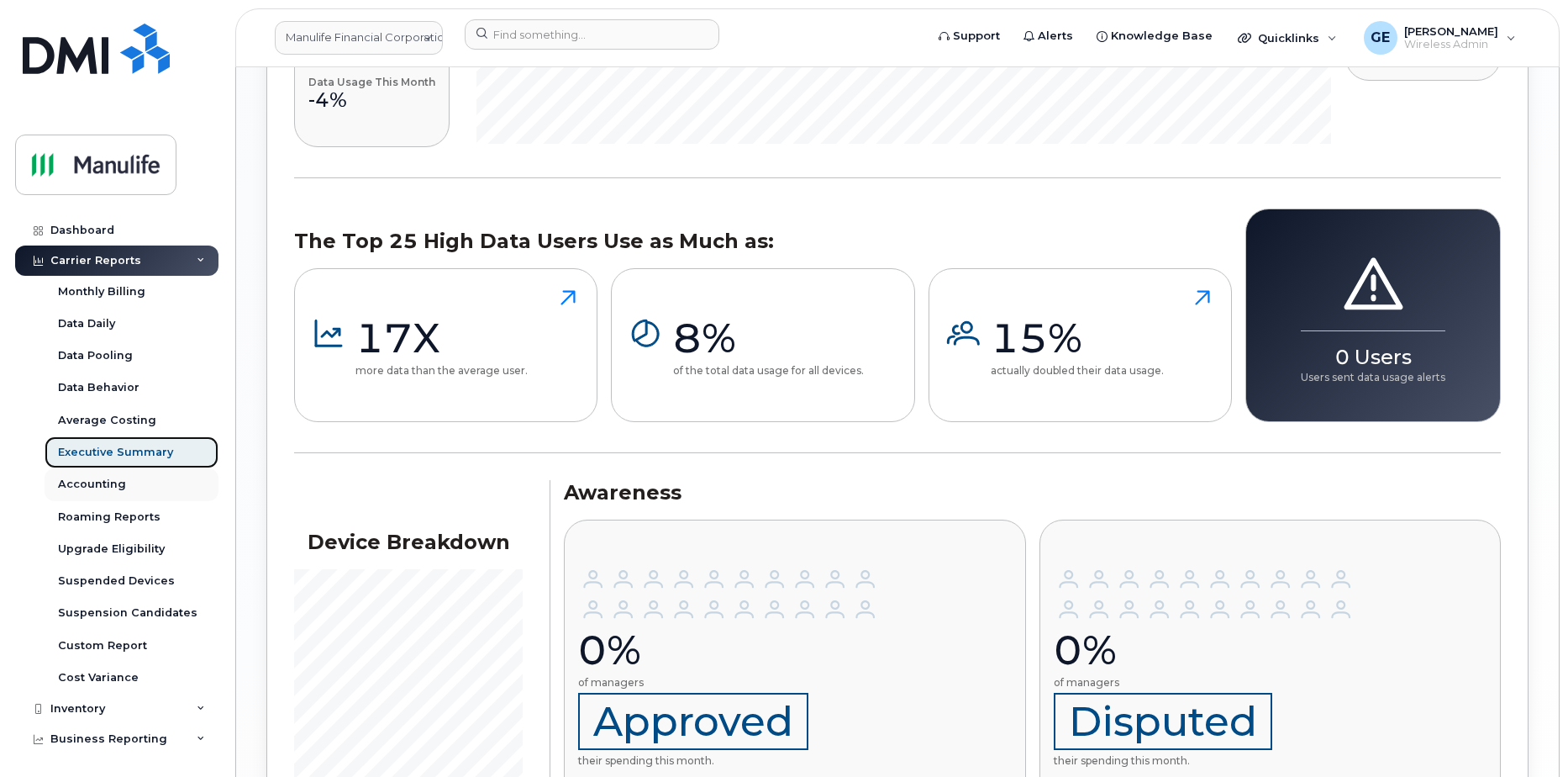
scroll to position [1429, 0]
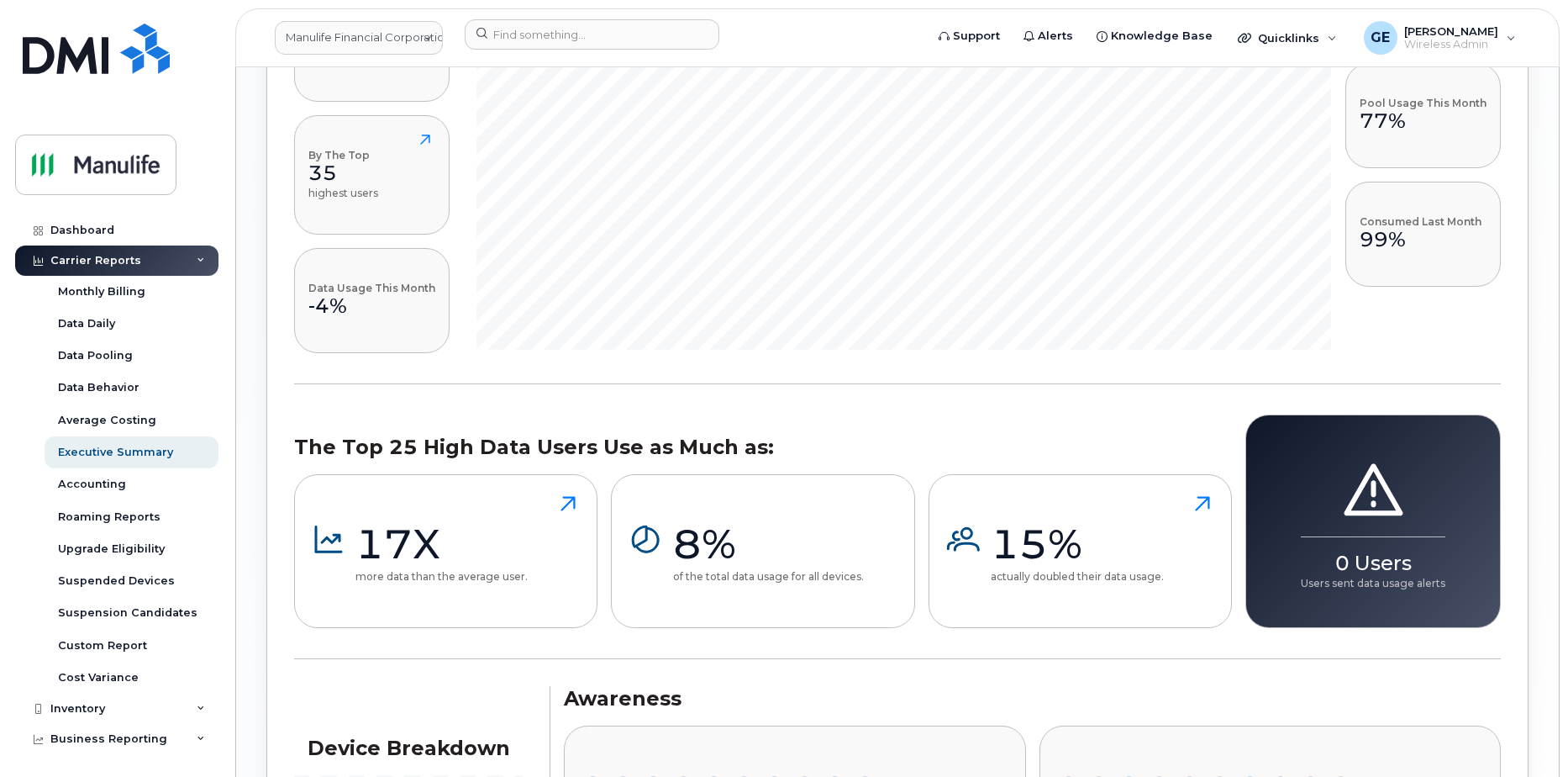
click at [75, 256] on div "Carrier Reports" at bounding box center [96, 261] width 90 height 13
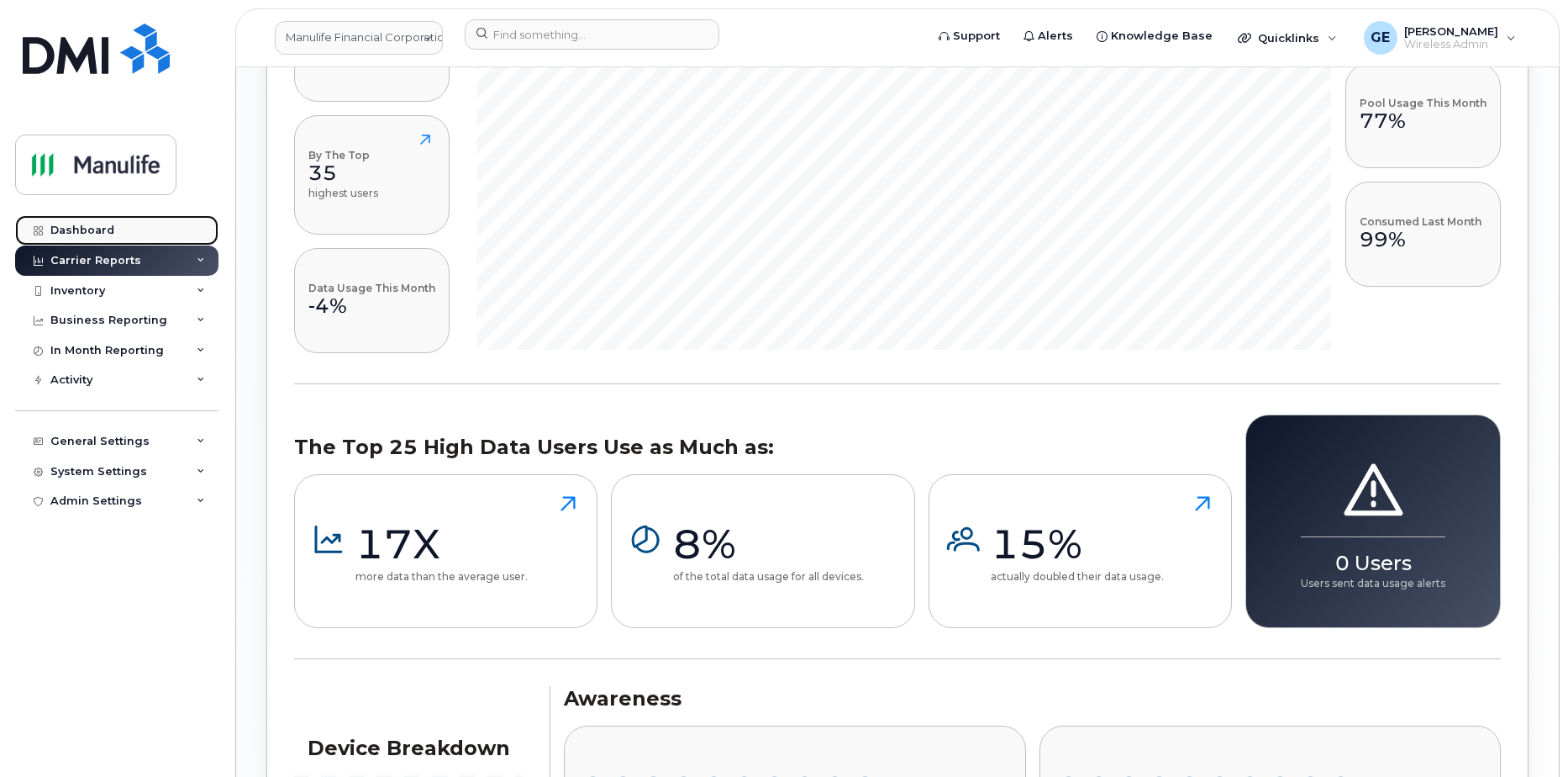
click at [89, 228] on div "Dashboard" at bounding box center [83, 230] width 64 height 13
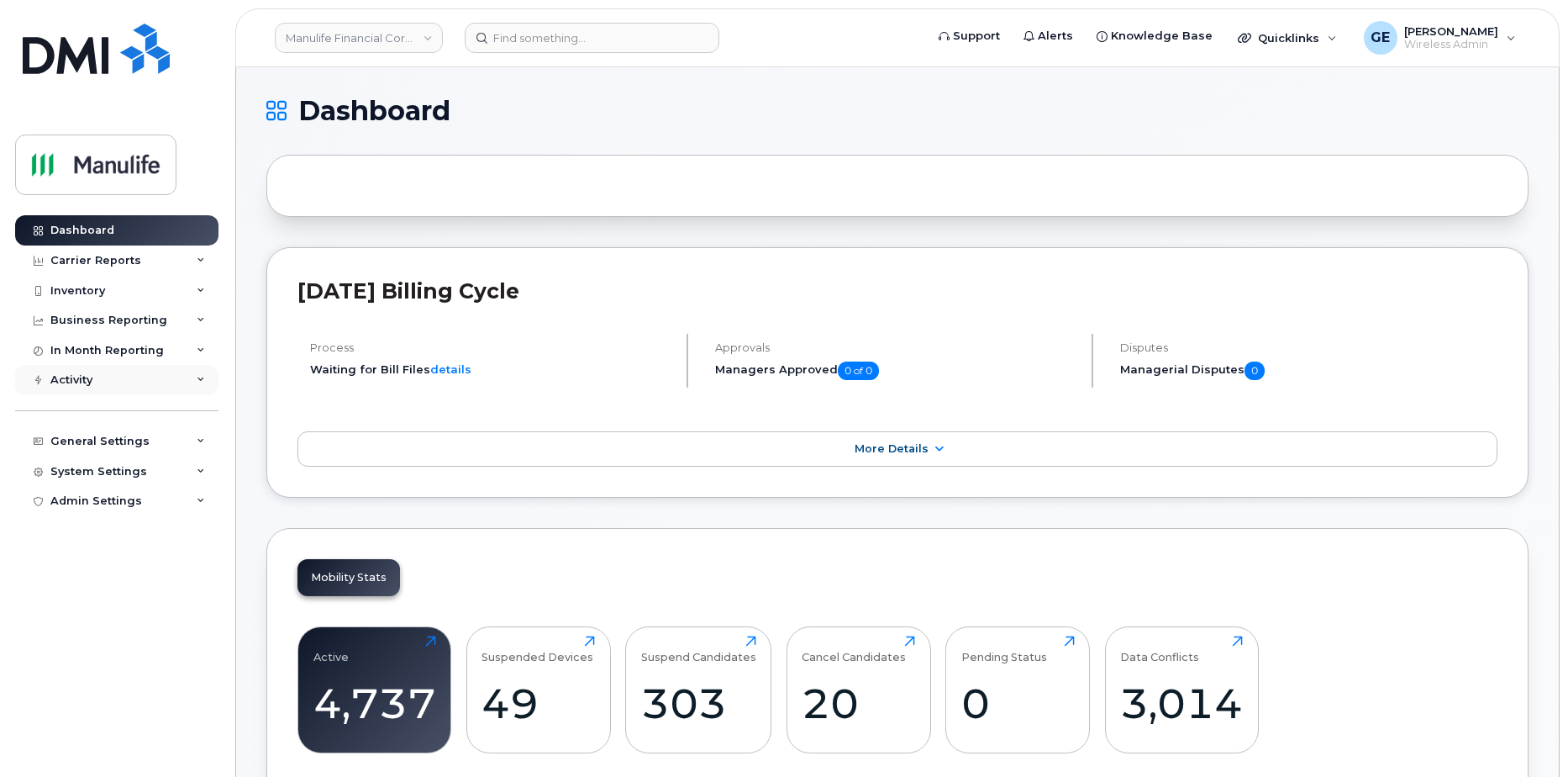
click at [107, 379] on div "Activity" at bounding box center [117, 380] width 203 height 30
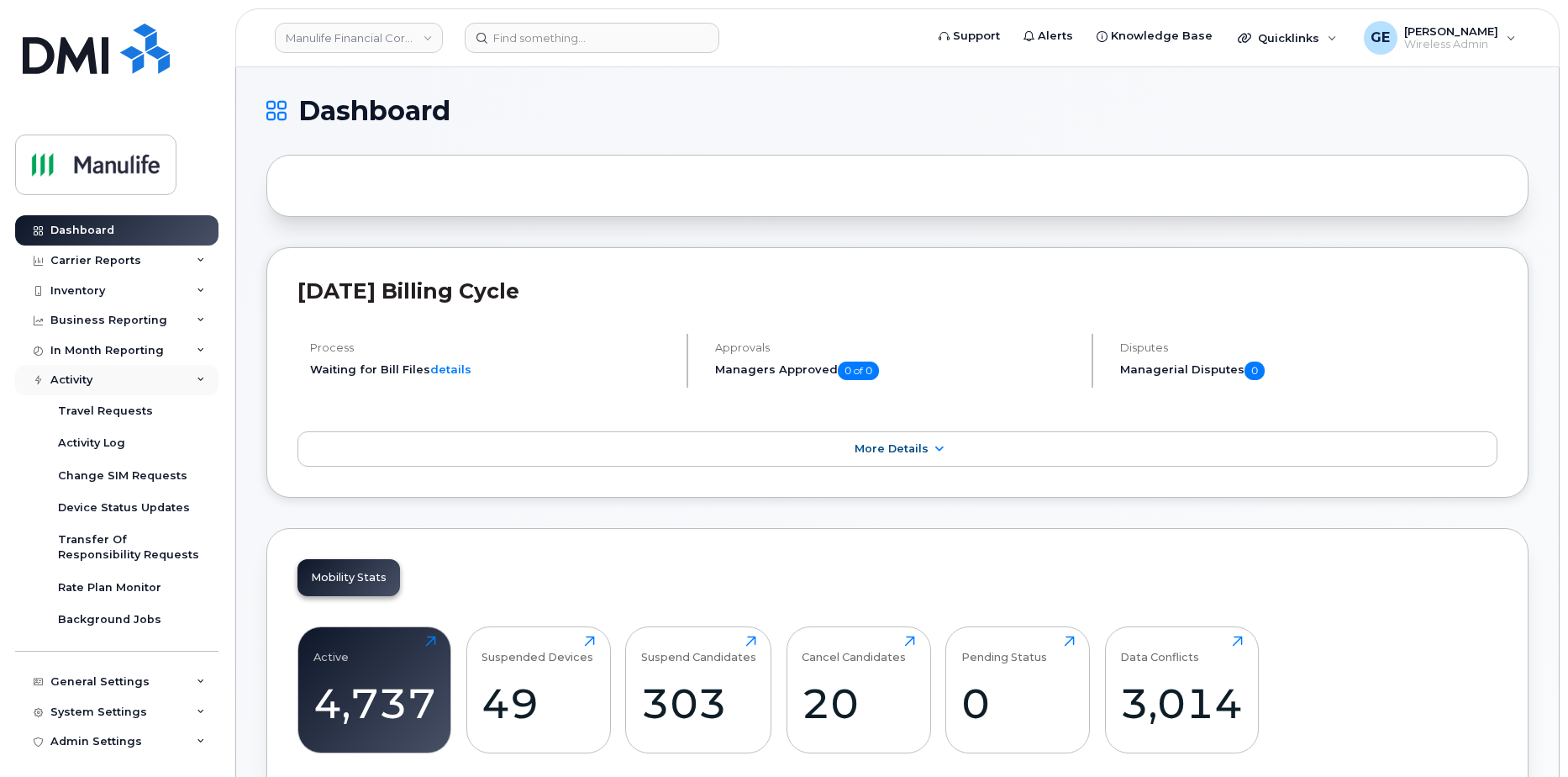
click at [186, 378] on div "Activity" at bounding box center [117, 380] width 203 height 30
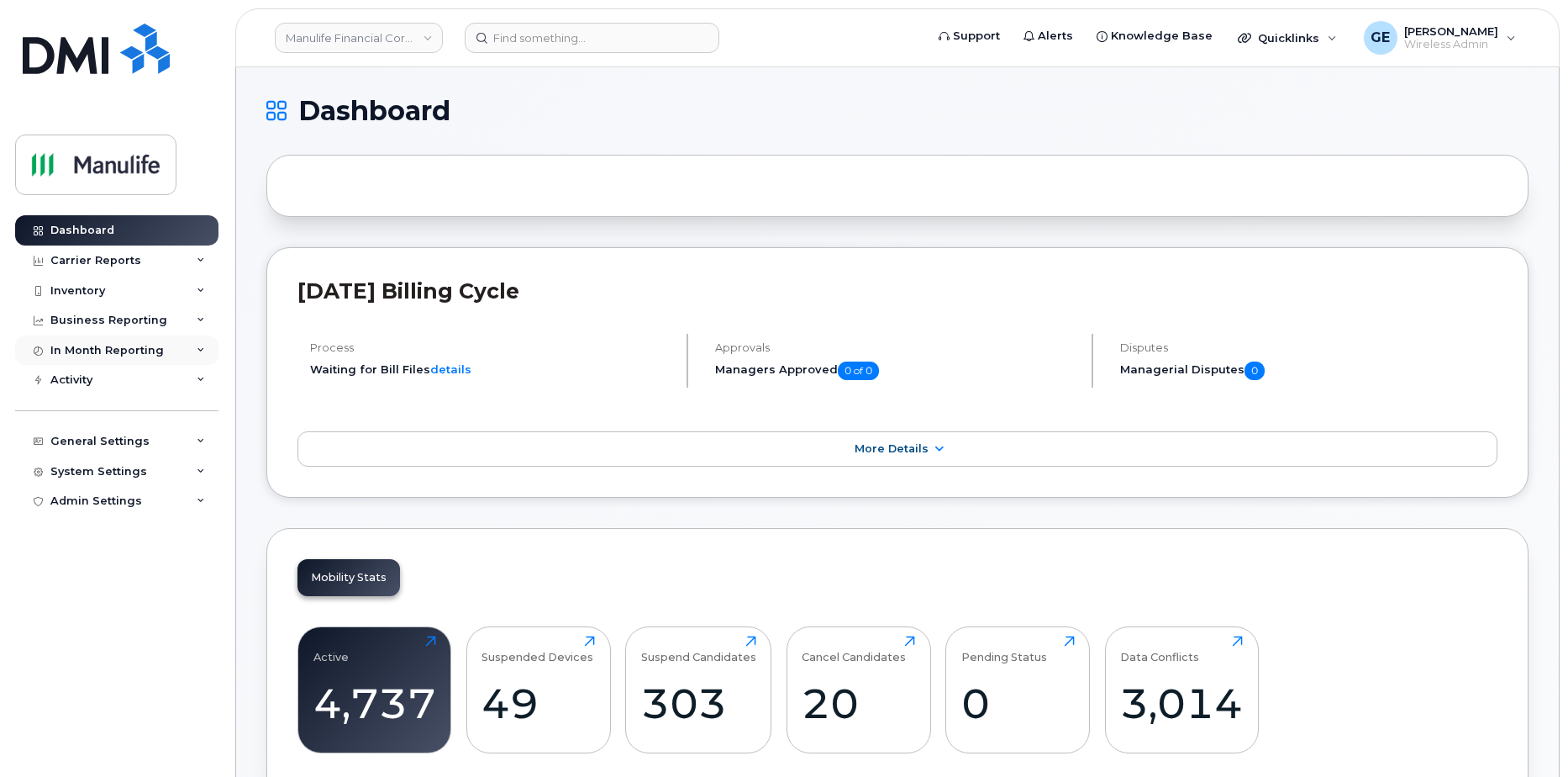
click at [199, 352] on icon at bounding box center [201, 350] width 8 height 8
click at [200, 349] on icon at bounding box center [201, 350] width 8 height 8
click at [202, 315] on div "Business Reporting" at bounding box center [117, 320] width 203 height 30
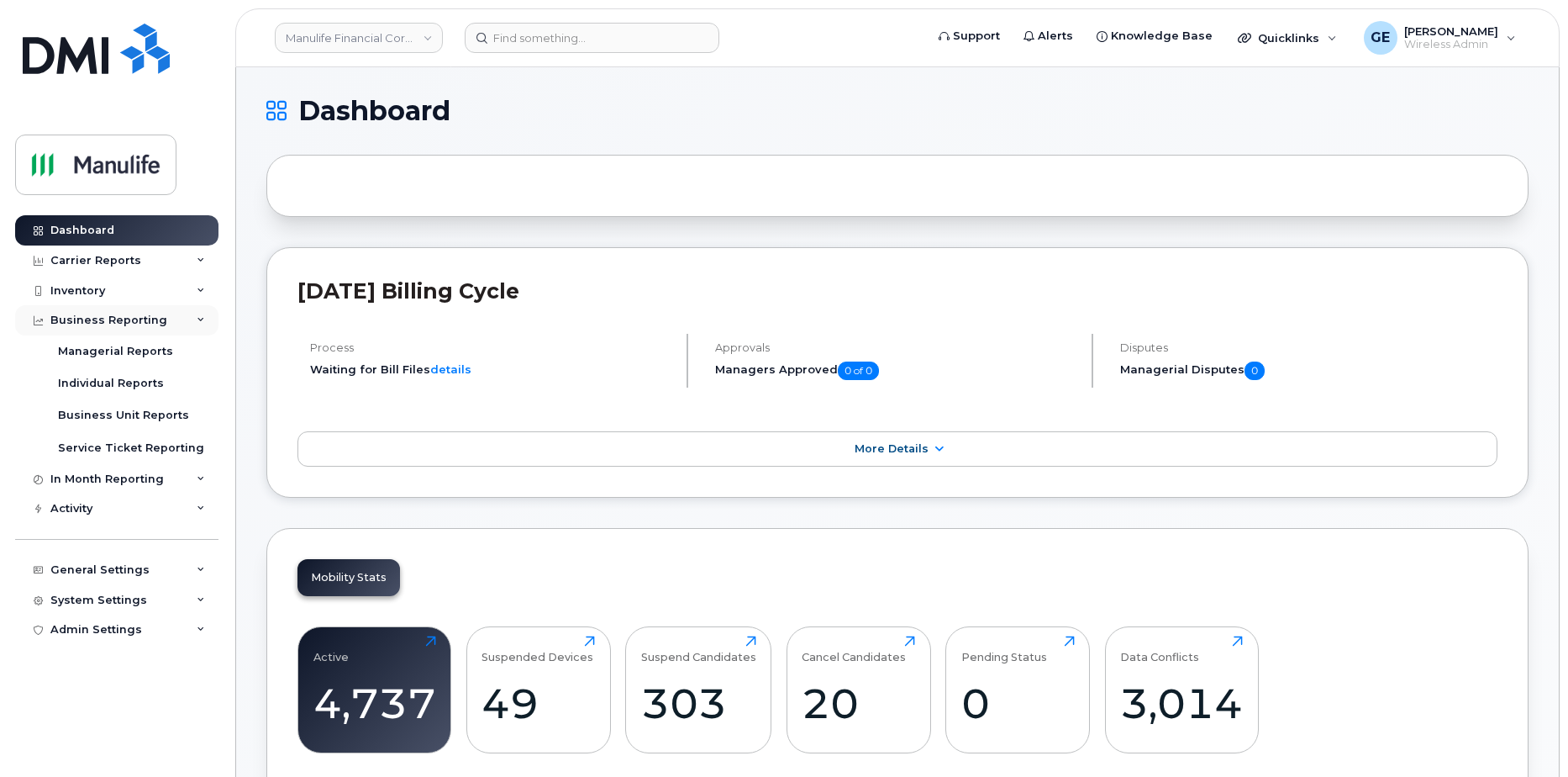
click at [202, 315] on div "Business Reporting" at bounding box center [117, 320] width 203 height 30
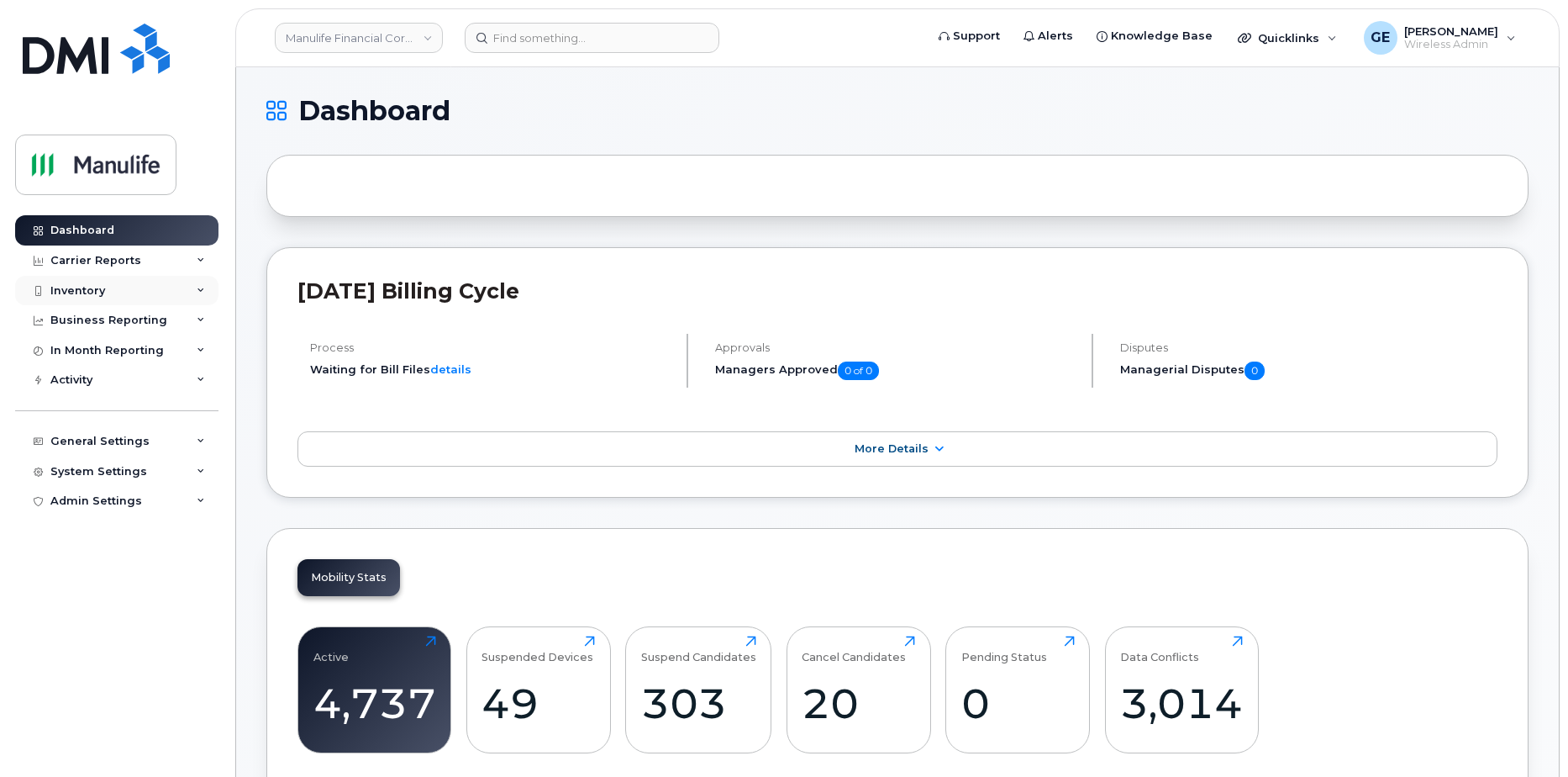
click at [160, 296] on div "Inventory" at bounding box center [117, 291] width 203 height 30
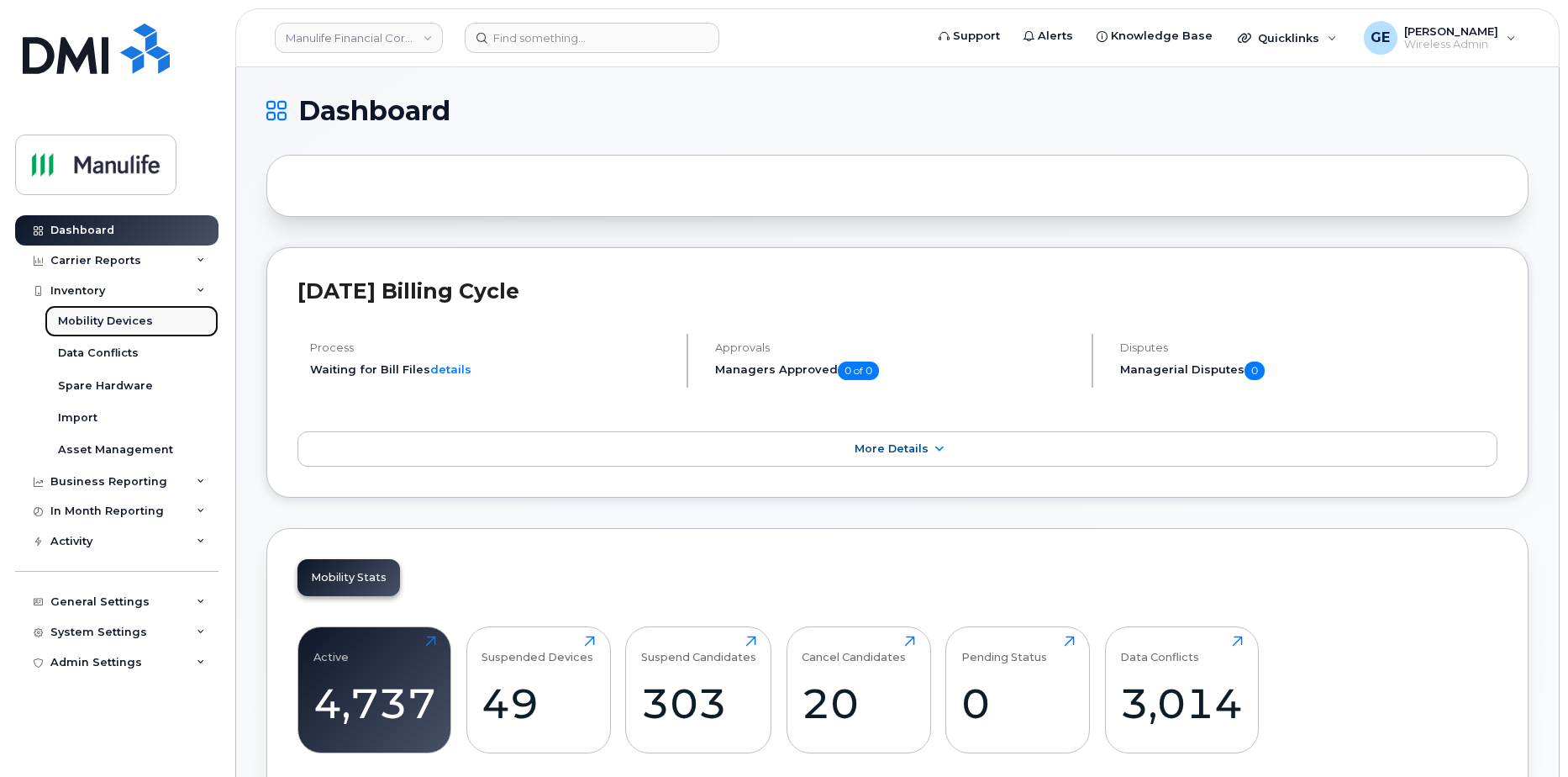
click at [149, 324] on link "Mobility Devices" at bounding box center [131, 321] width 174 height 32
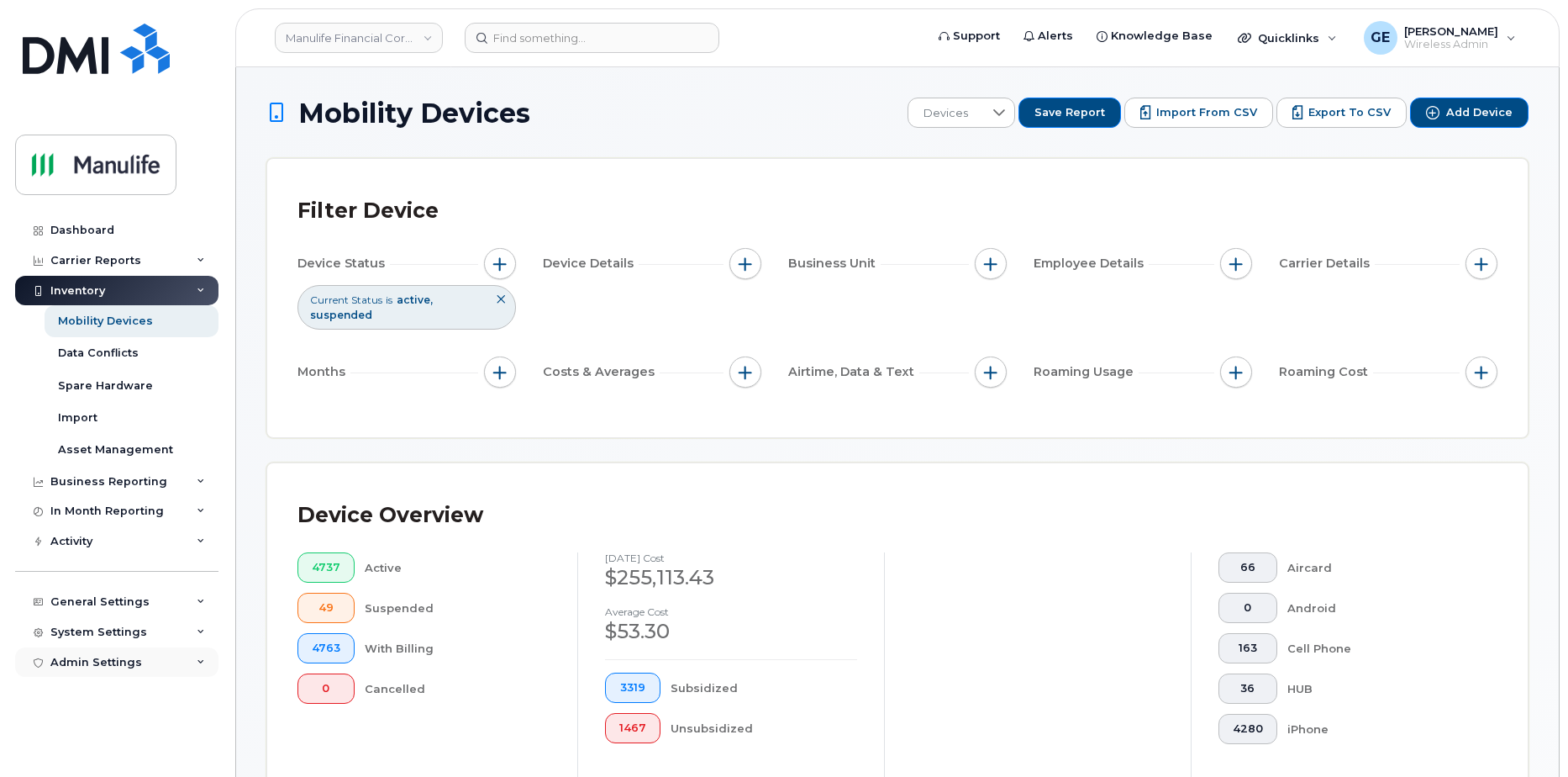
click at [75, 658] on div "Admin Settings" at bounding box center [96, 662] width 91 height 13
click at [110, 629] on div "System Settings" at bounding box center [99, 632] width 97 height 13
click at [121, 602] on div "General Settings" at bounding box center [100, 602] width 99 height 13
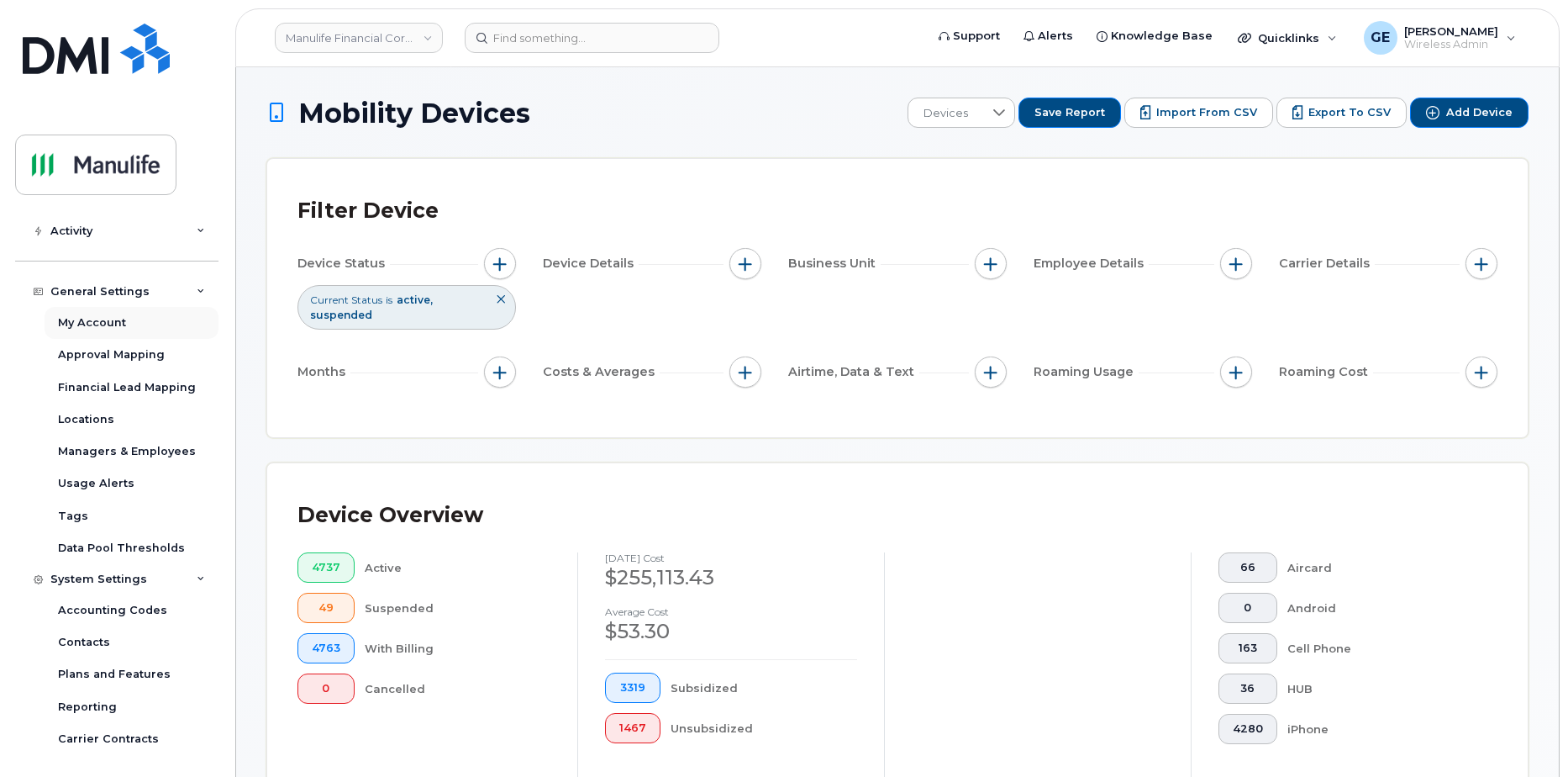
scroll to position [336, 0]
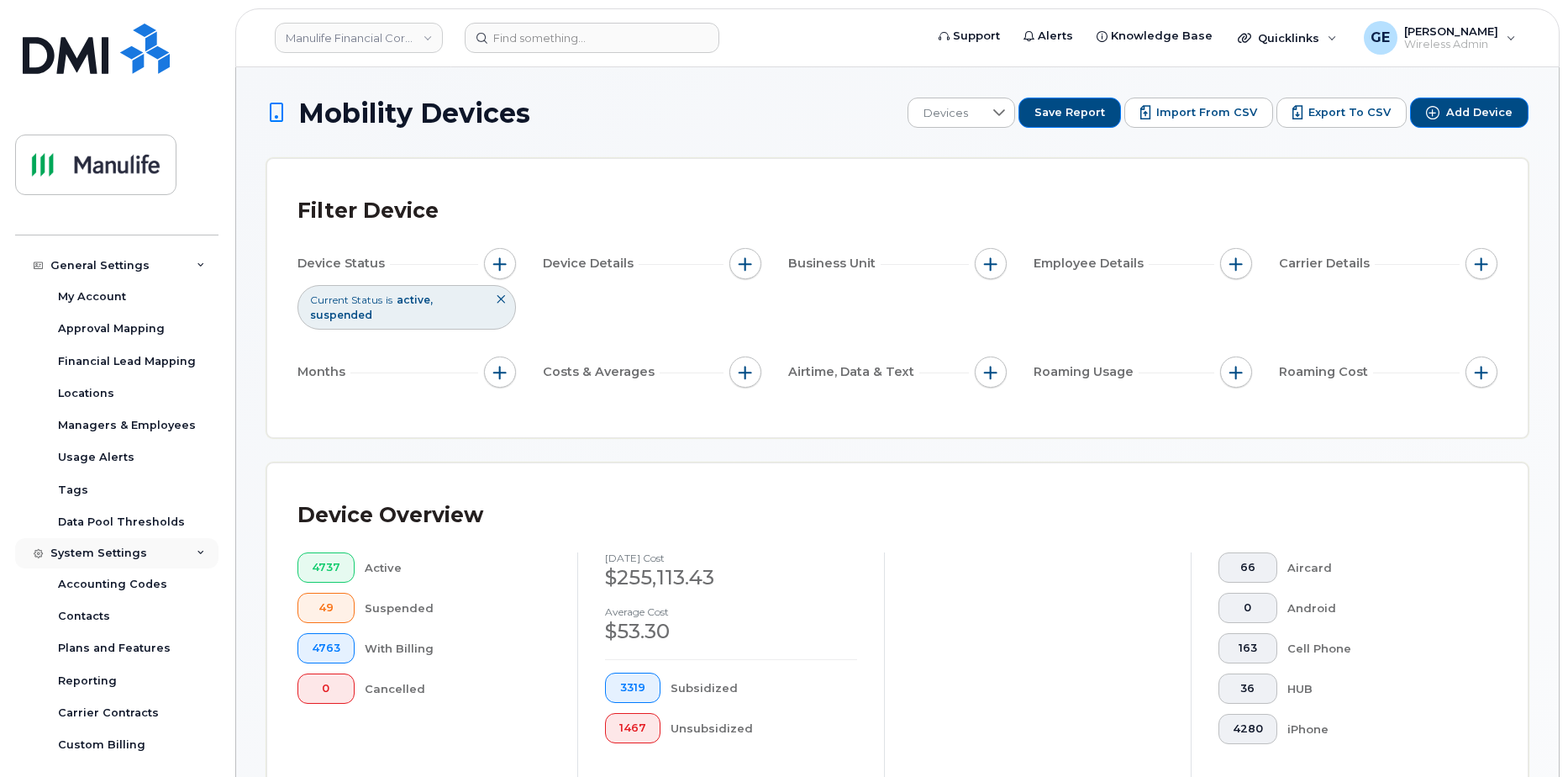
click at [163, 555] on div "System Settings" at bounding box center [117, 553] width 203 height 30
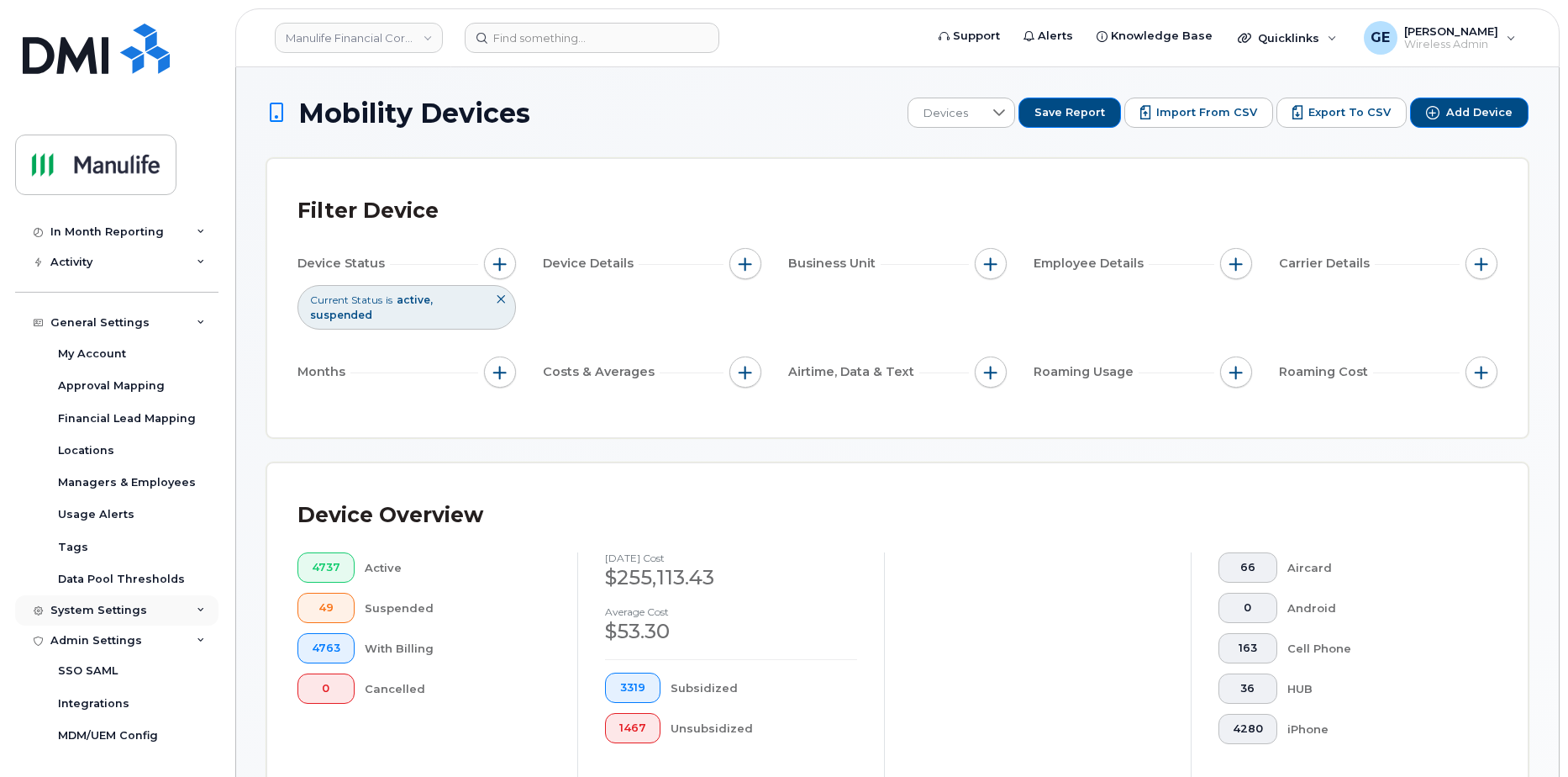
scroll to position [279, 0]
click at [162, 323] on div "General Settings" at bounding box center [117, 323] width 203 height 30
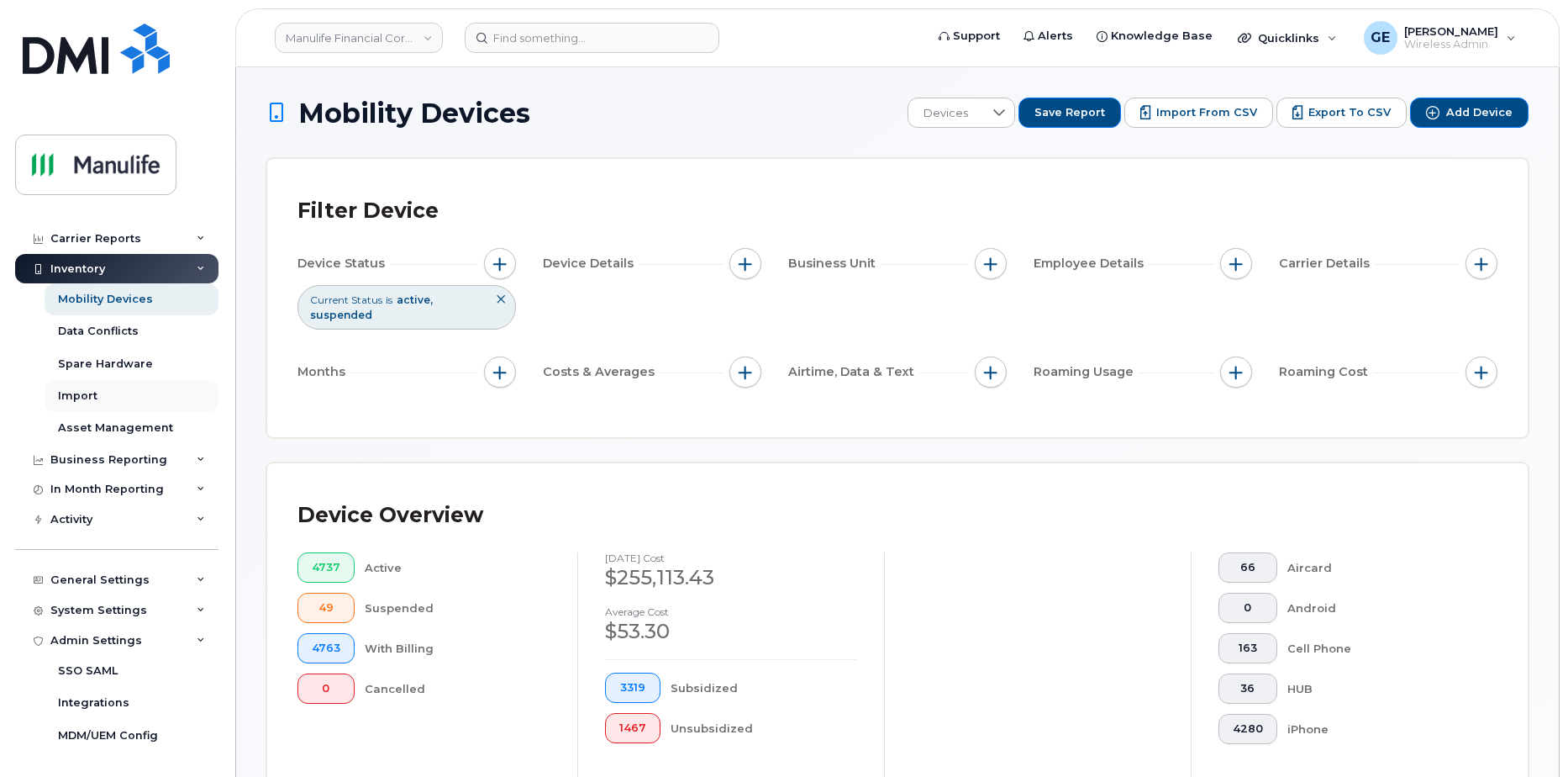
scroll to position [22, 0]
click at [161, 644] on div "Admin Settings" at bounding box center [117, 640] width 203 height 30
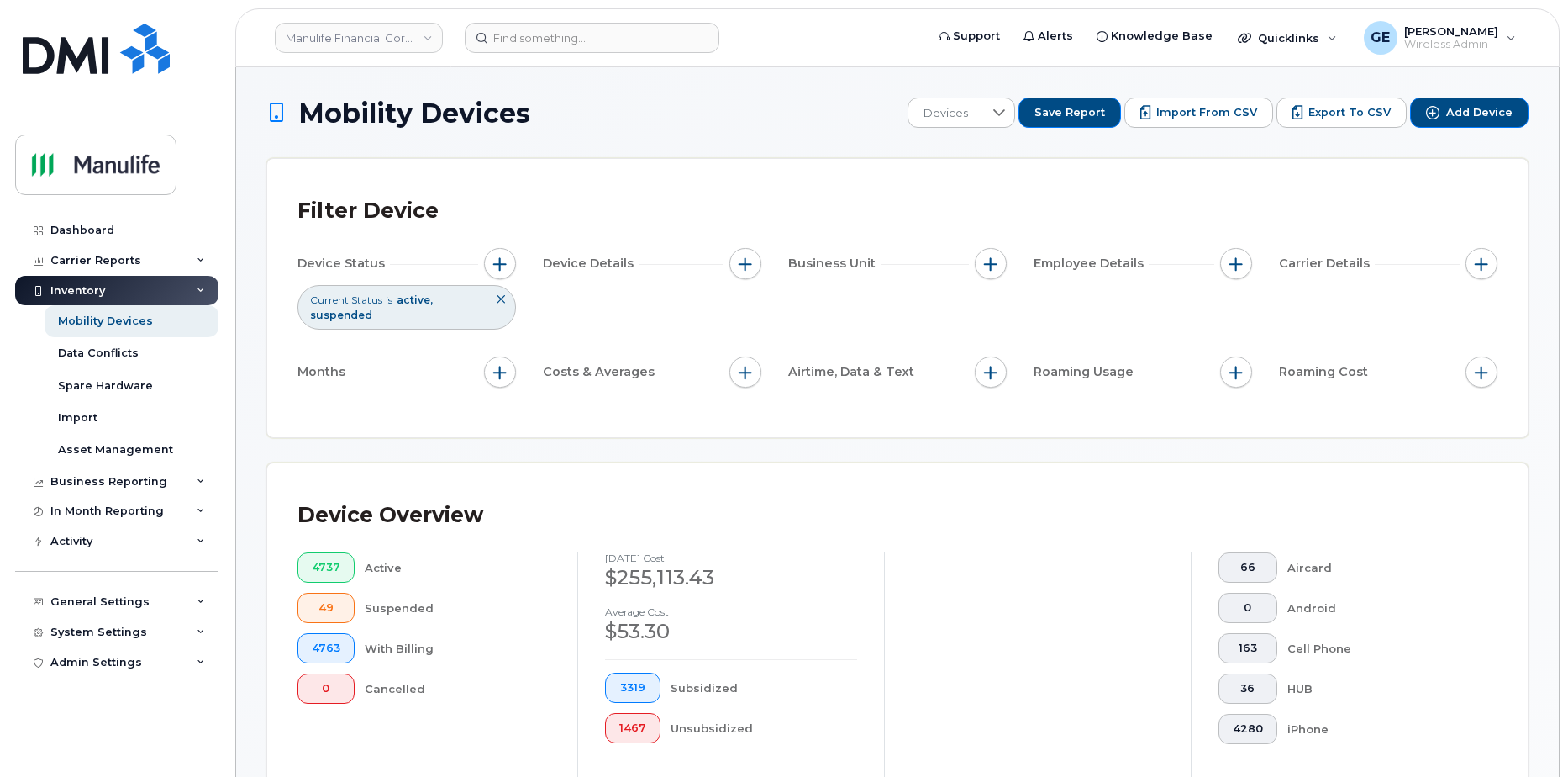
scroll to position [0, 0]
click at [185, 285] on div "Inventory" at bounding box center [117, 291] width 203 height 30
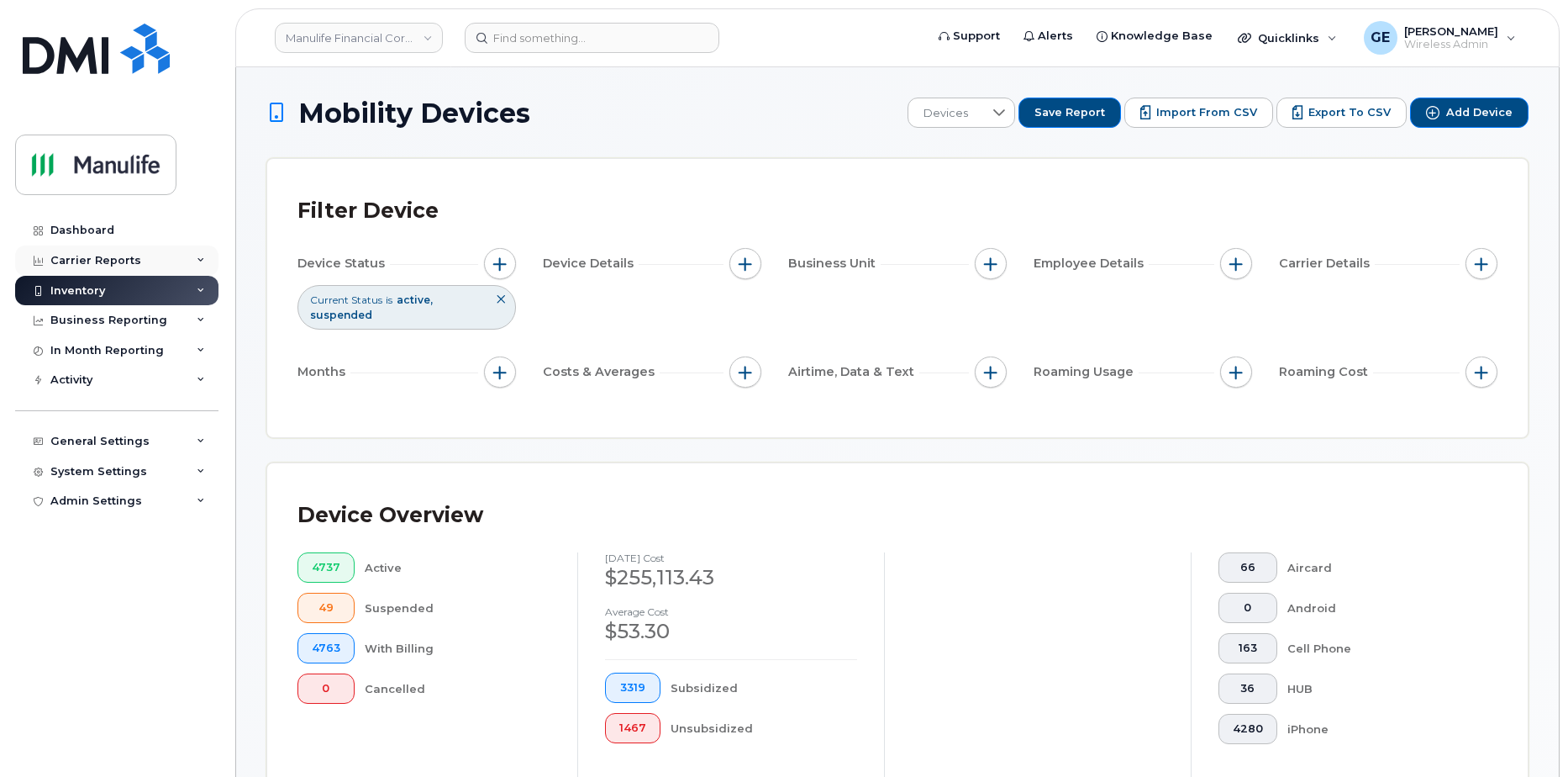
click at [160, 261] on div "Carrier Reports" at bounding box center [117, 261] width 203 height 30
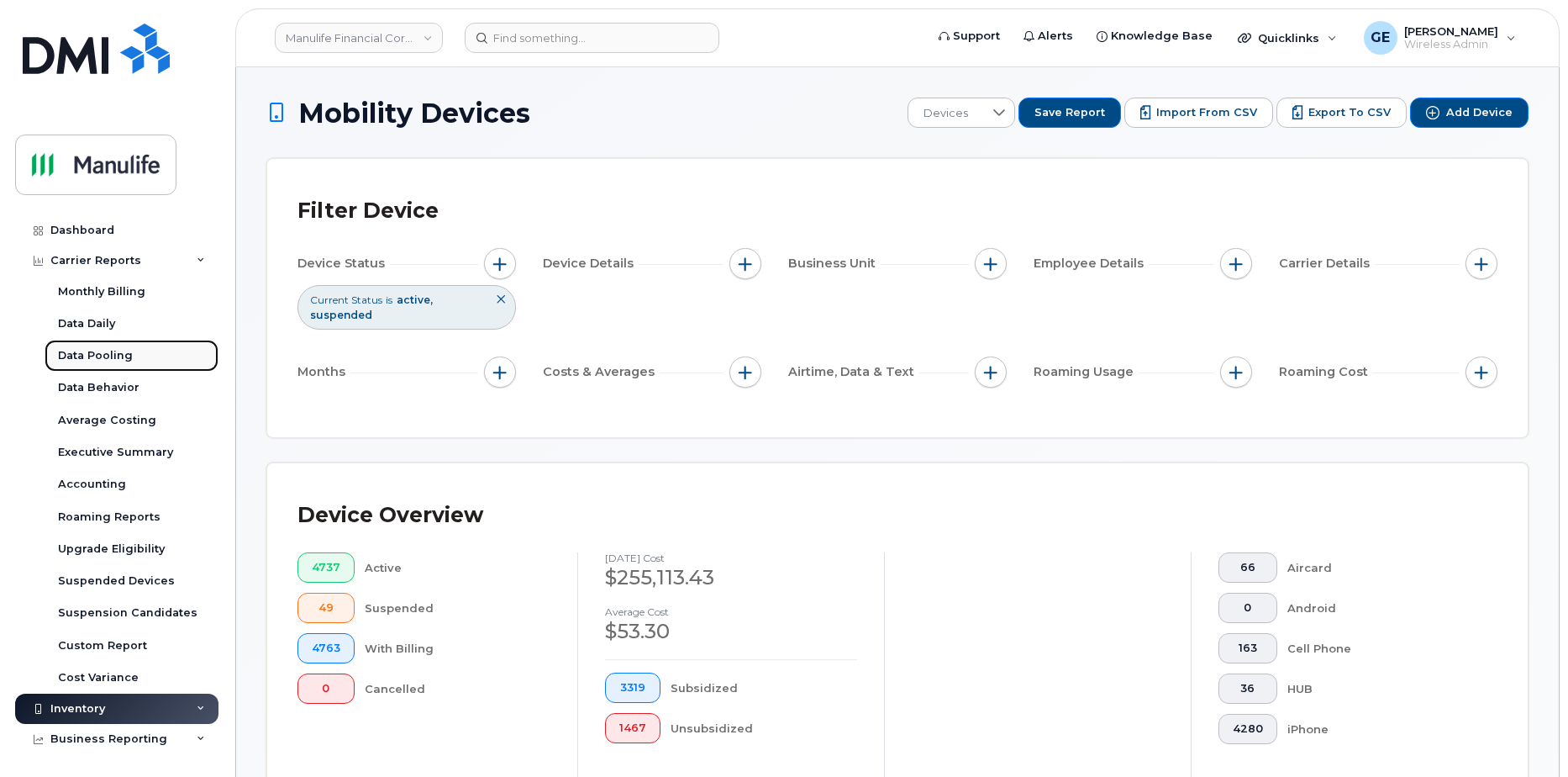
click at [129, 355] on div "Data Pooling" at bounding box center [95, 355] width 74 height 15
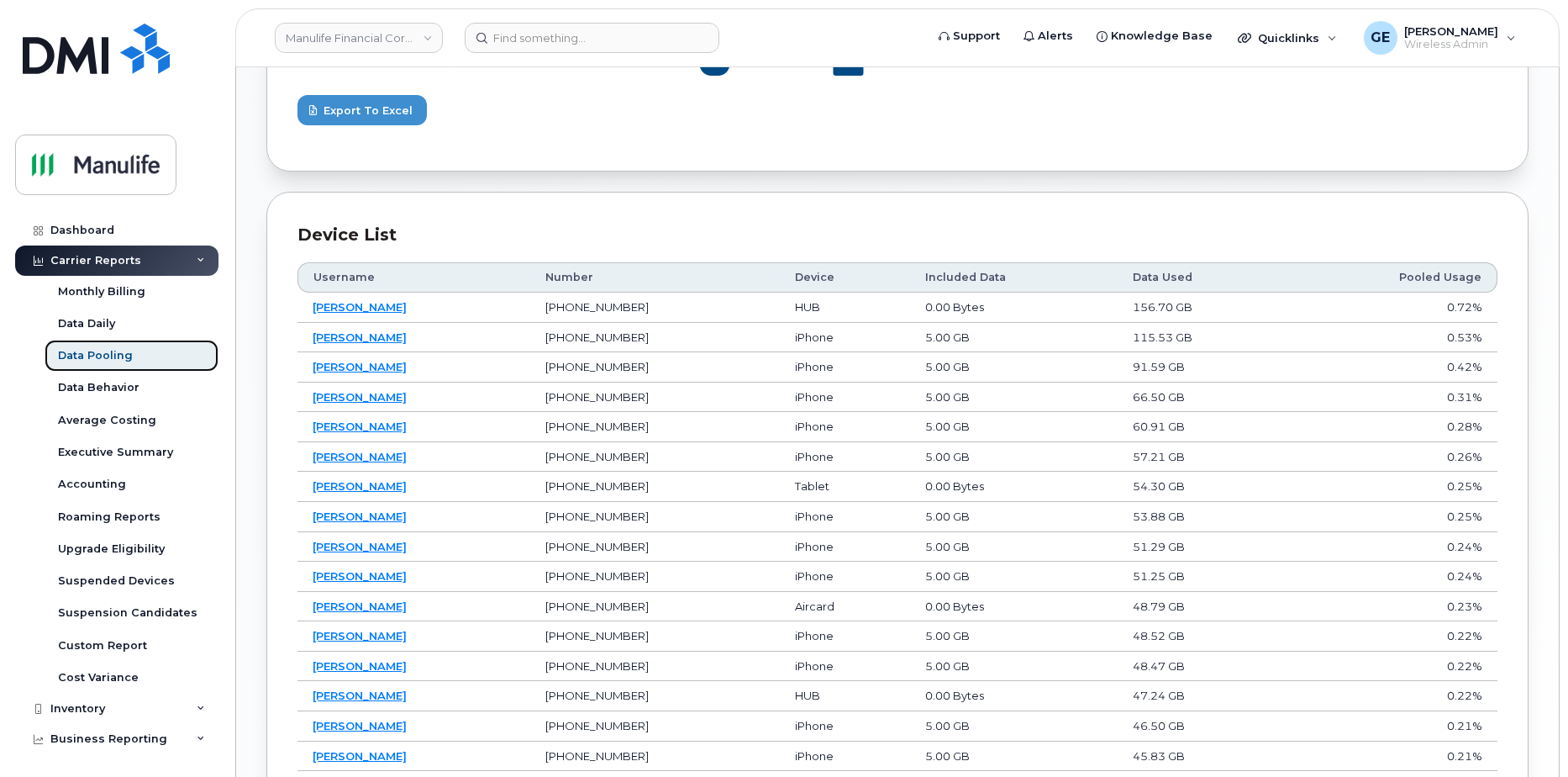
scroll to position [840, 0]
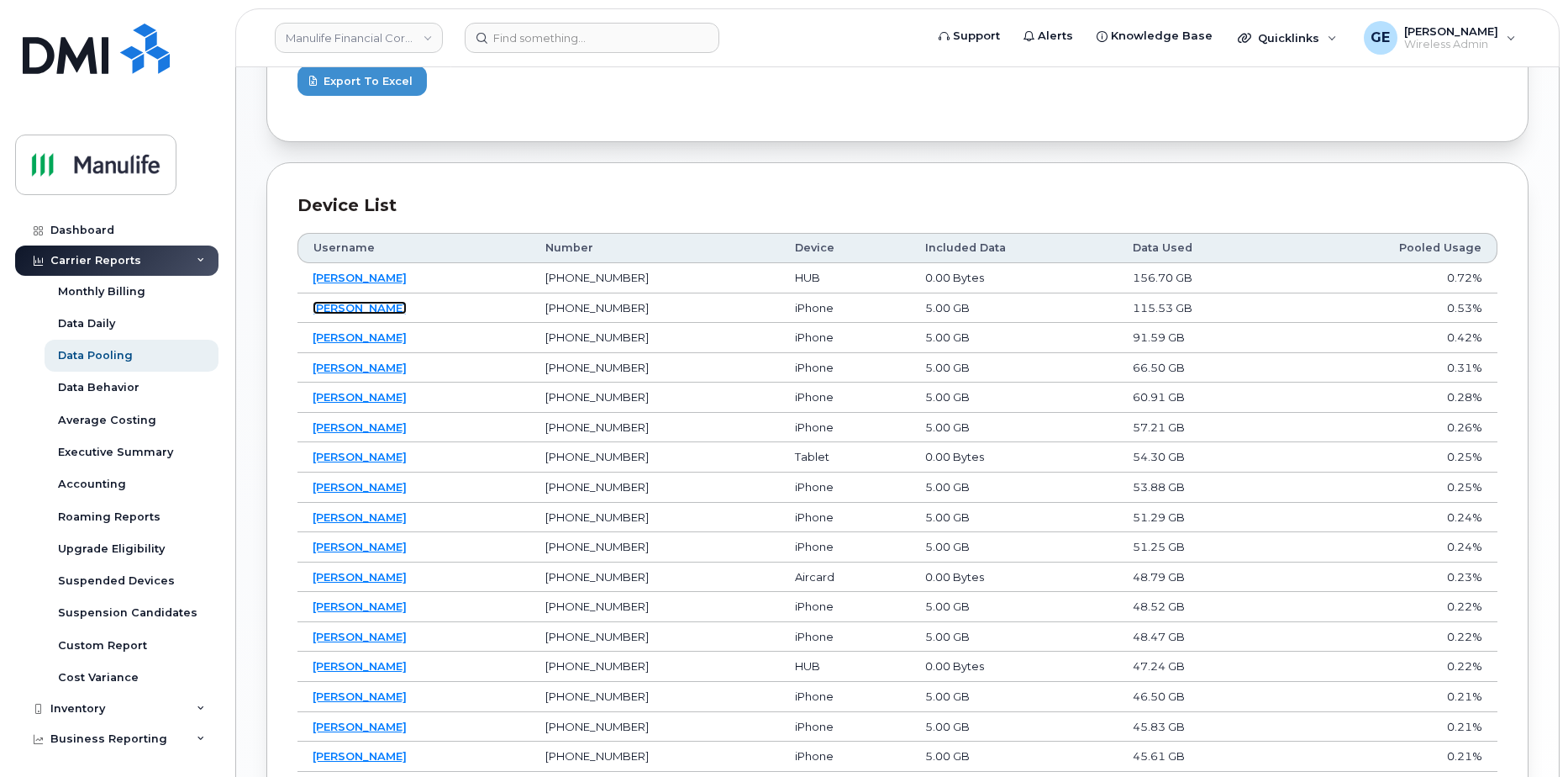
click at [333, 306] on link "[PERSON_NAME]" at bounding box center [360, 307] width 94 height 13
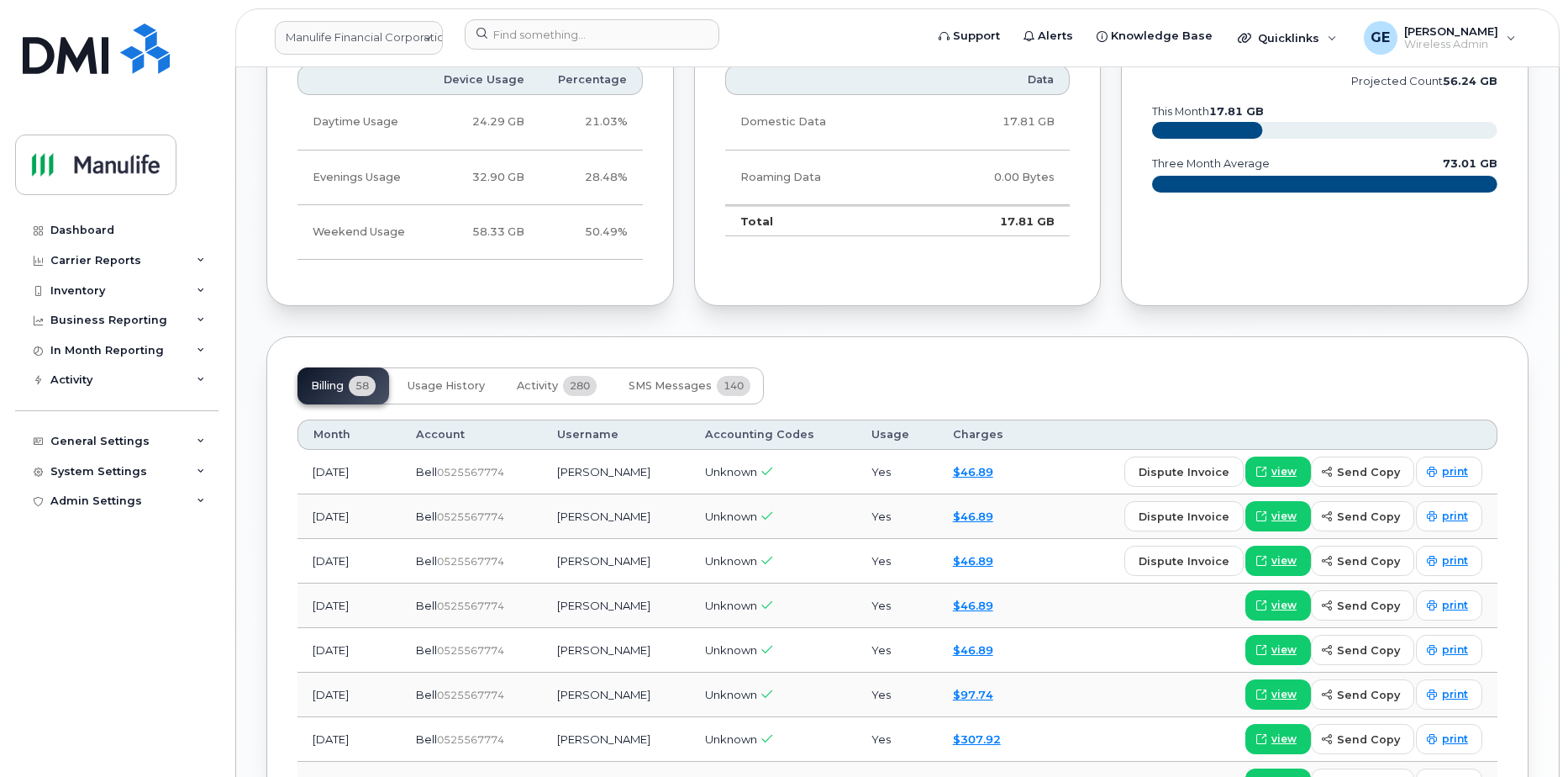
scroll to position [1093, 0]
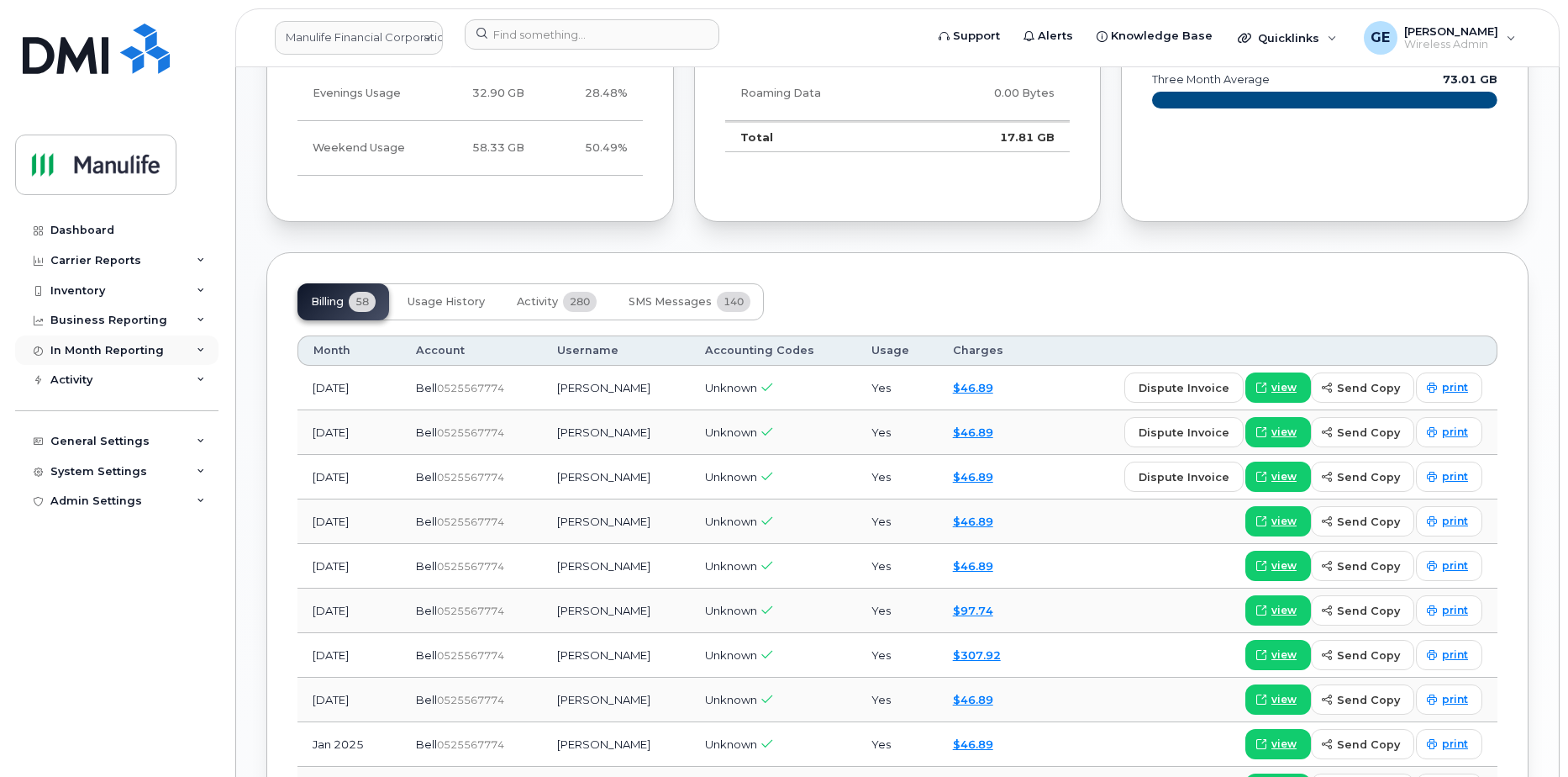
click at [171, 348] on div "In Month Reporting" at bounding box center [117, 350] width 203 height 30
click at [184, 316] on div "Business Reporting" at bounding box center [117, 320] width 203 height 30
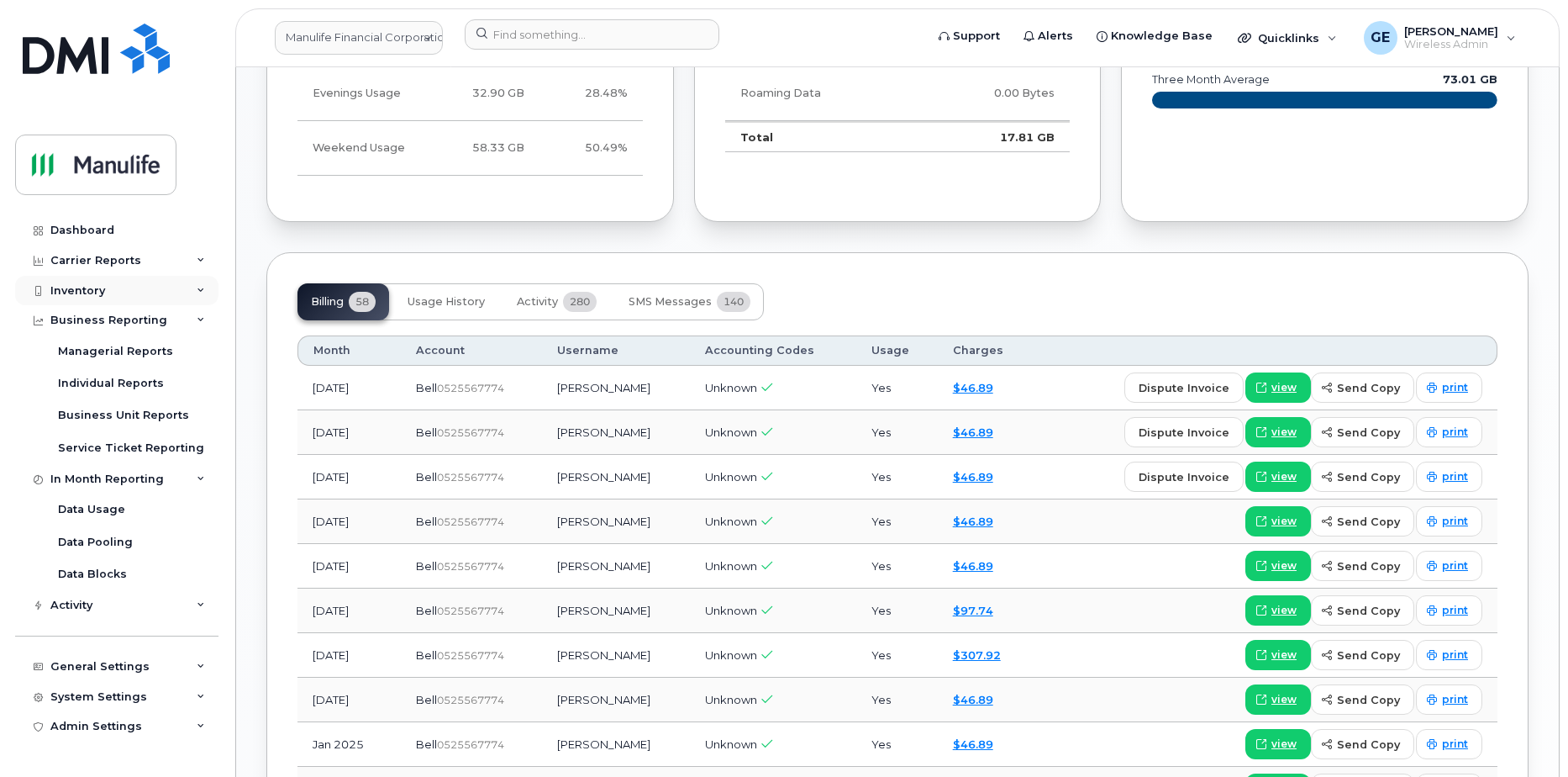
click at [172, 291] on div "Inventory" at bounding box center [117, 291] width 203 height 30
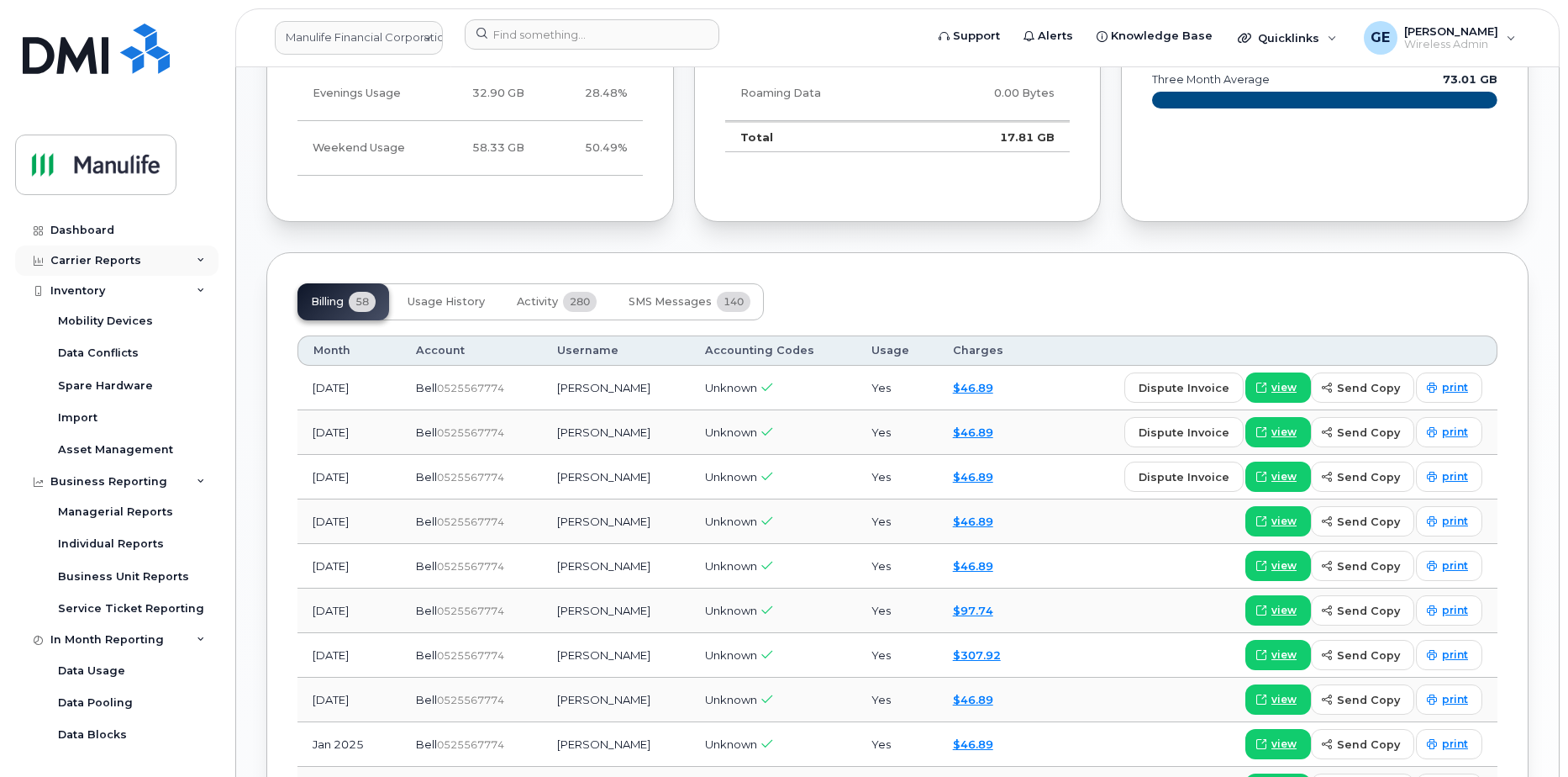
click at [111, 254] on div "Carrier Reports" at bounding box center [96, 261] width 90 height 13
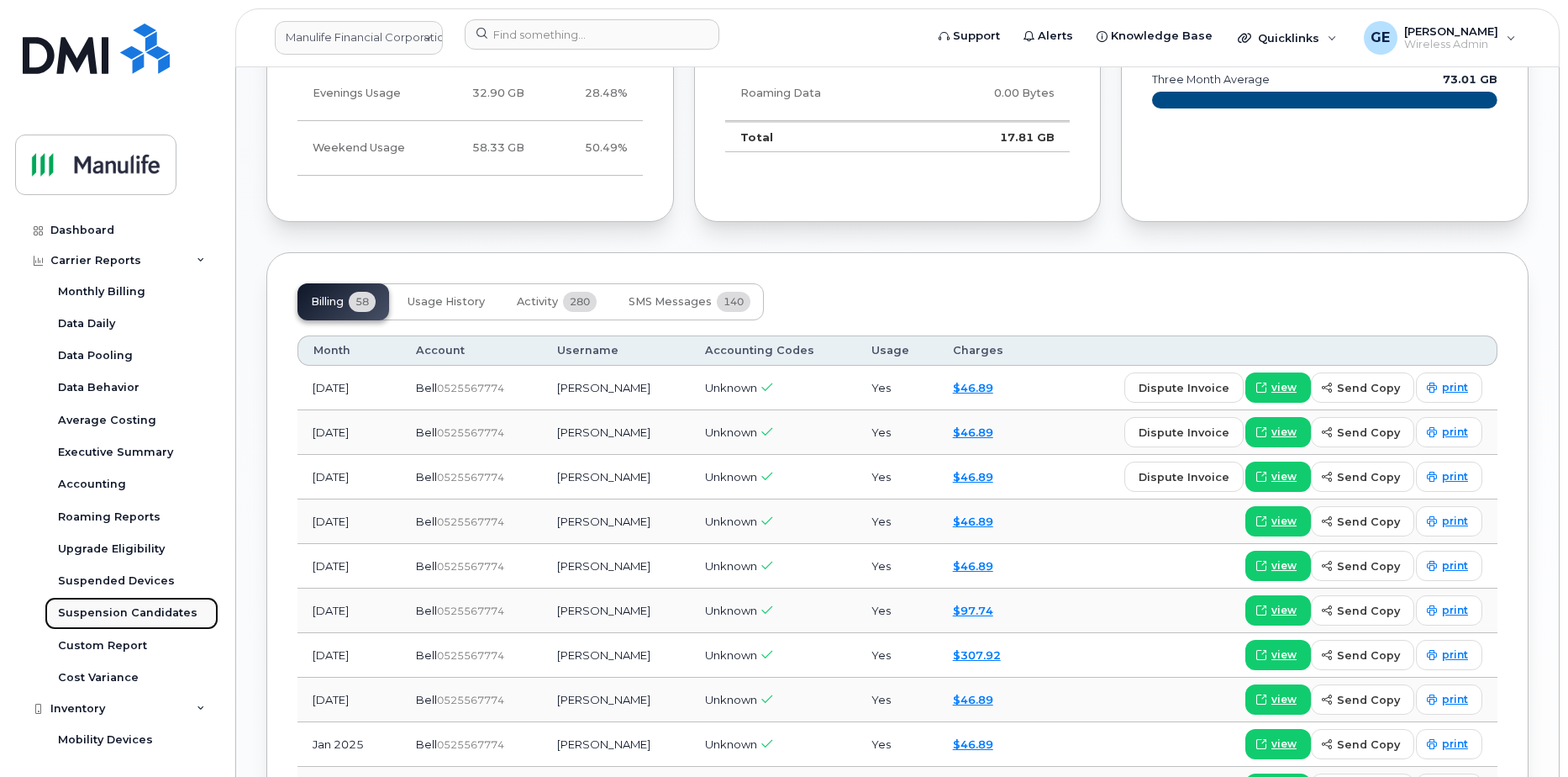
click at [104, 613] on div "Suspension Candidates" at bounding box center [128, 613] width 139 height 15
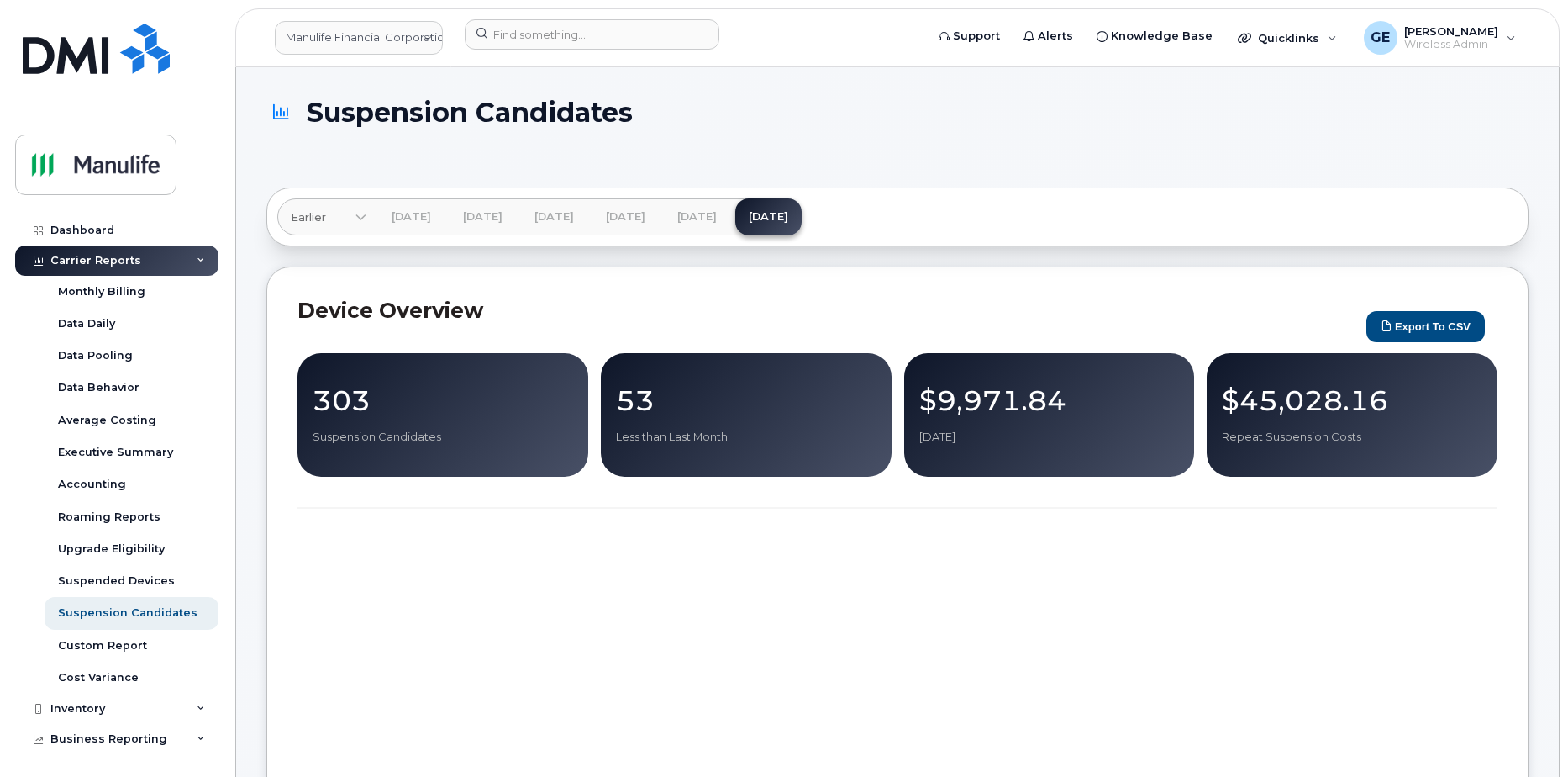
click at [340, 387] on p "303" at bounding box center [443, 400] width 261 height 30
click at [427, 449] on div "303 Suspension Candidates" at bounding box center [443, 414] width 291 height 123
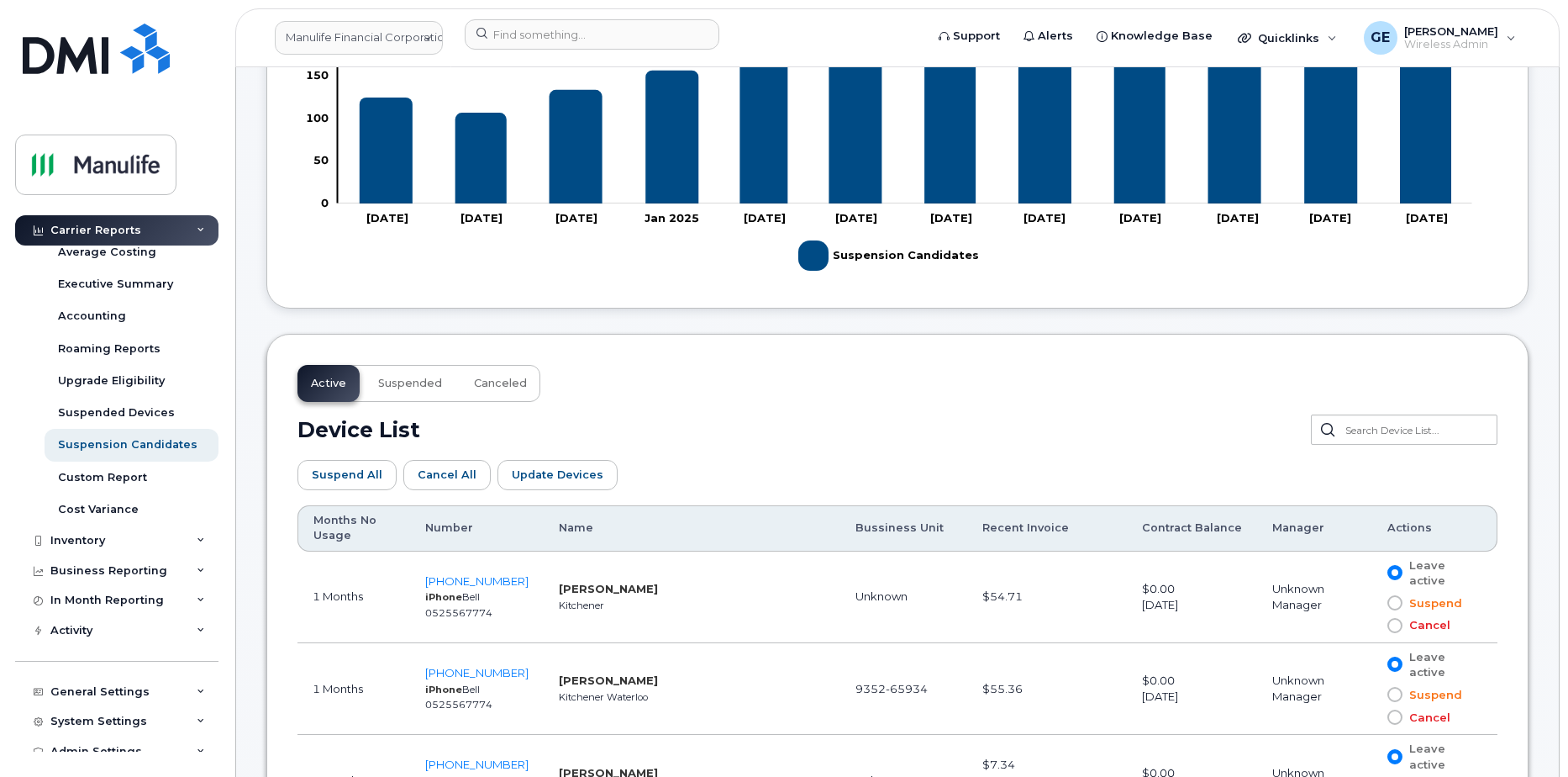
scroll to position [672, 0]
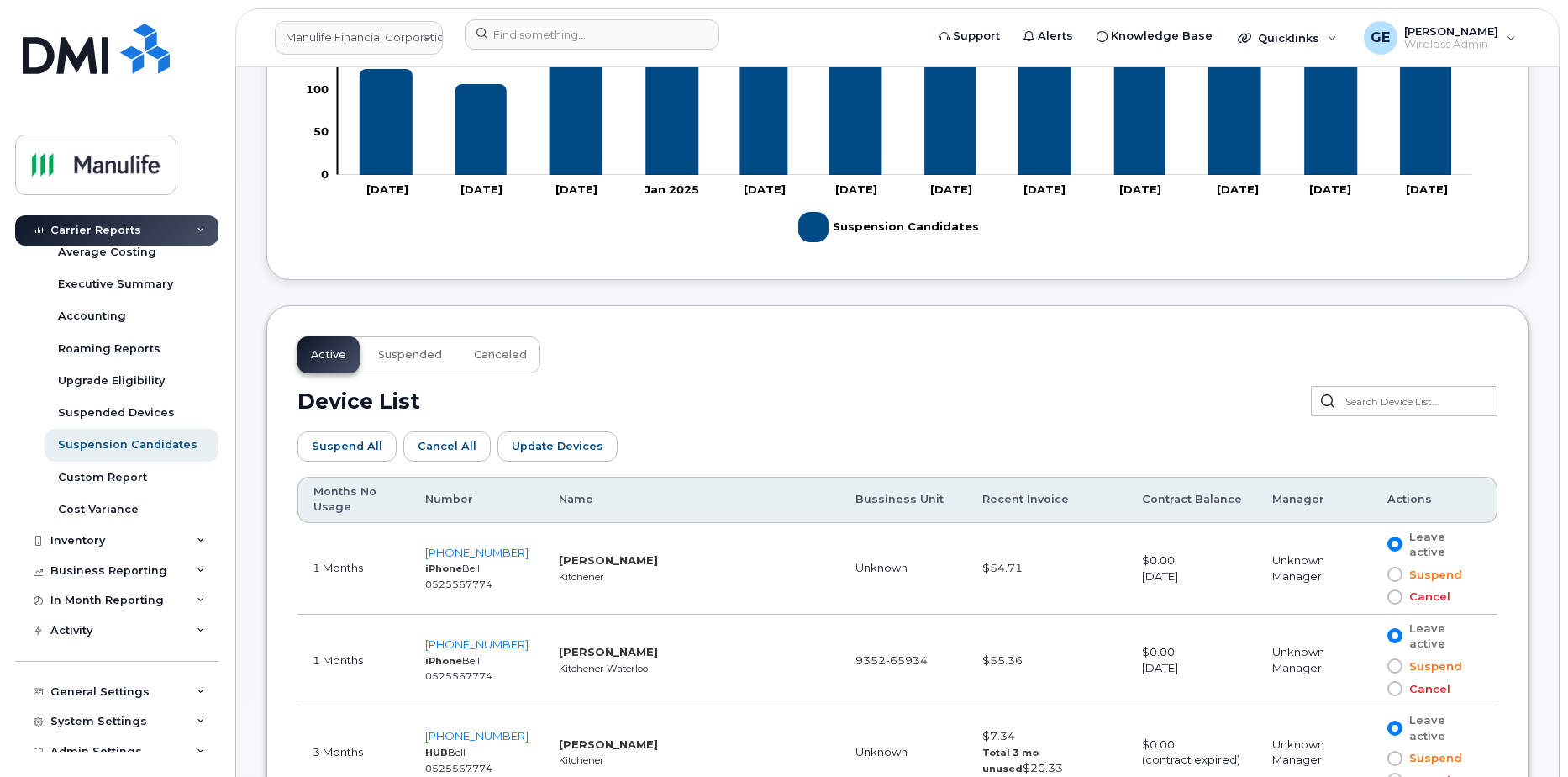
click at [189, 228] on div "Carrier Reports" at bounding box center [117, 230] width 203 height 30
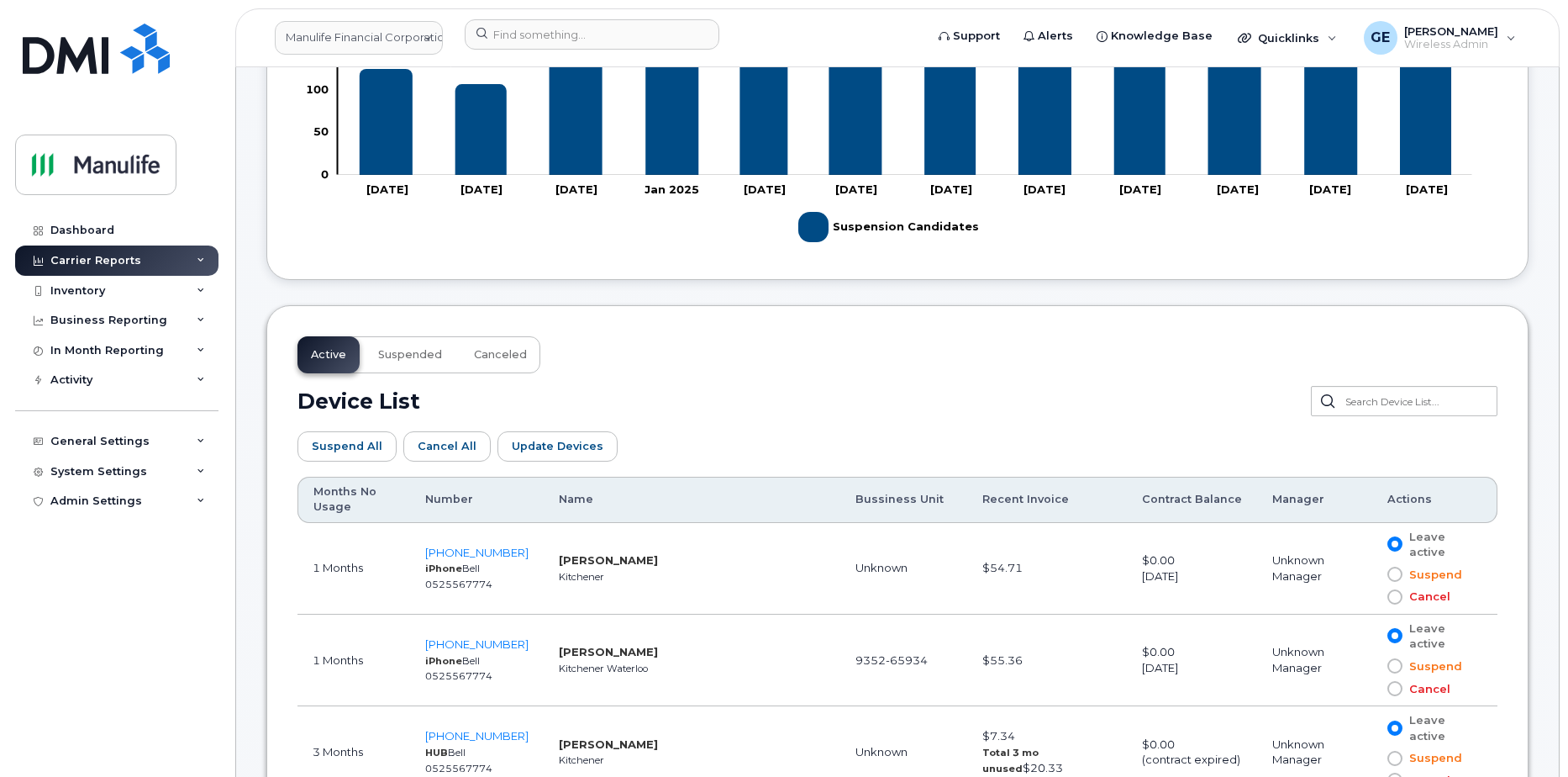
scroll to position [0, 0]
